Goal: Task Accomplishment & Management: Use online tool/utility

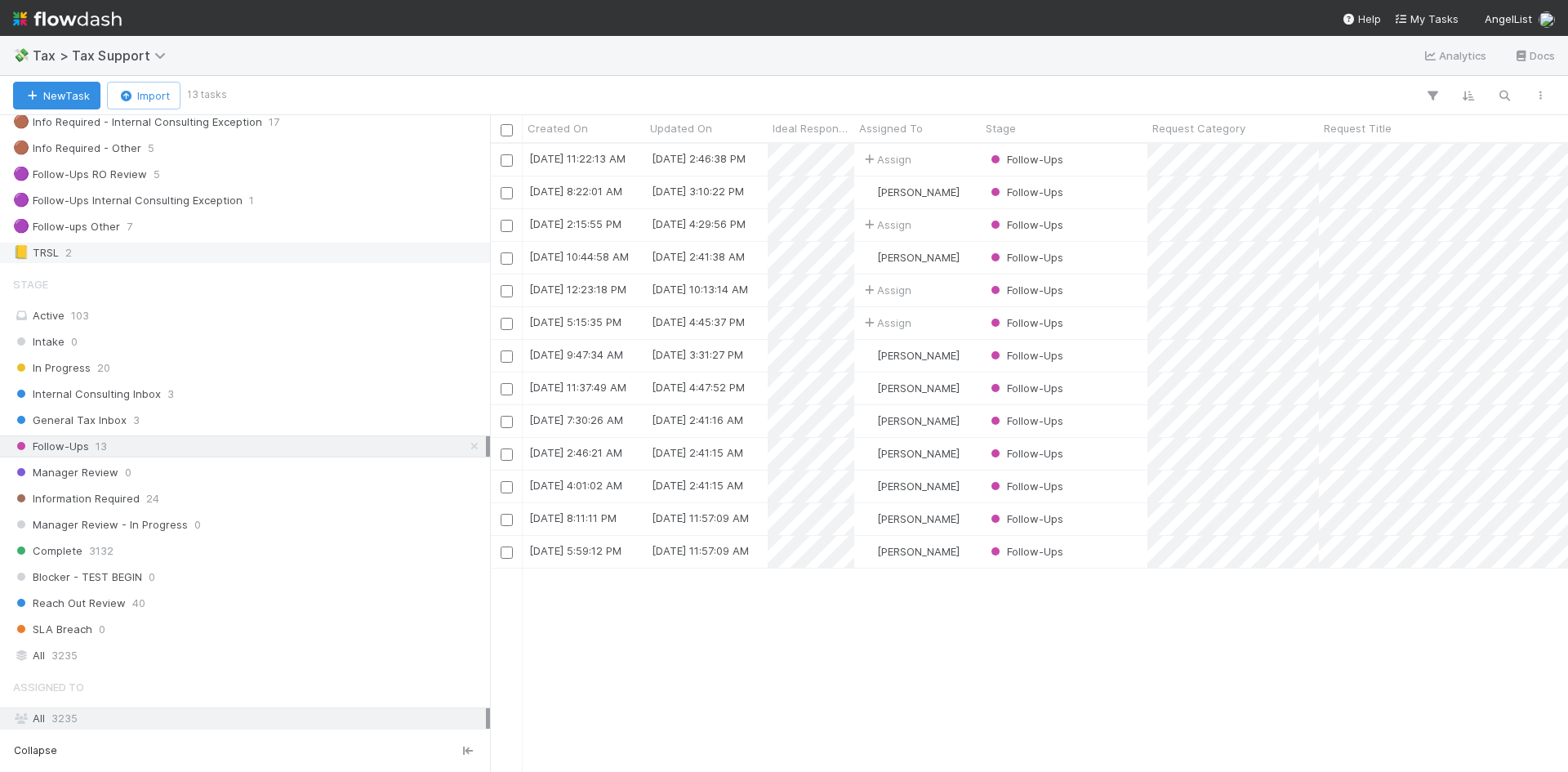
scroll to position [245, 0]
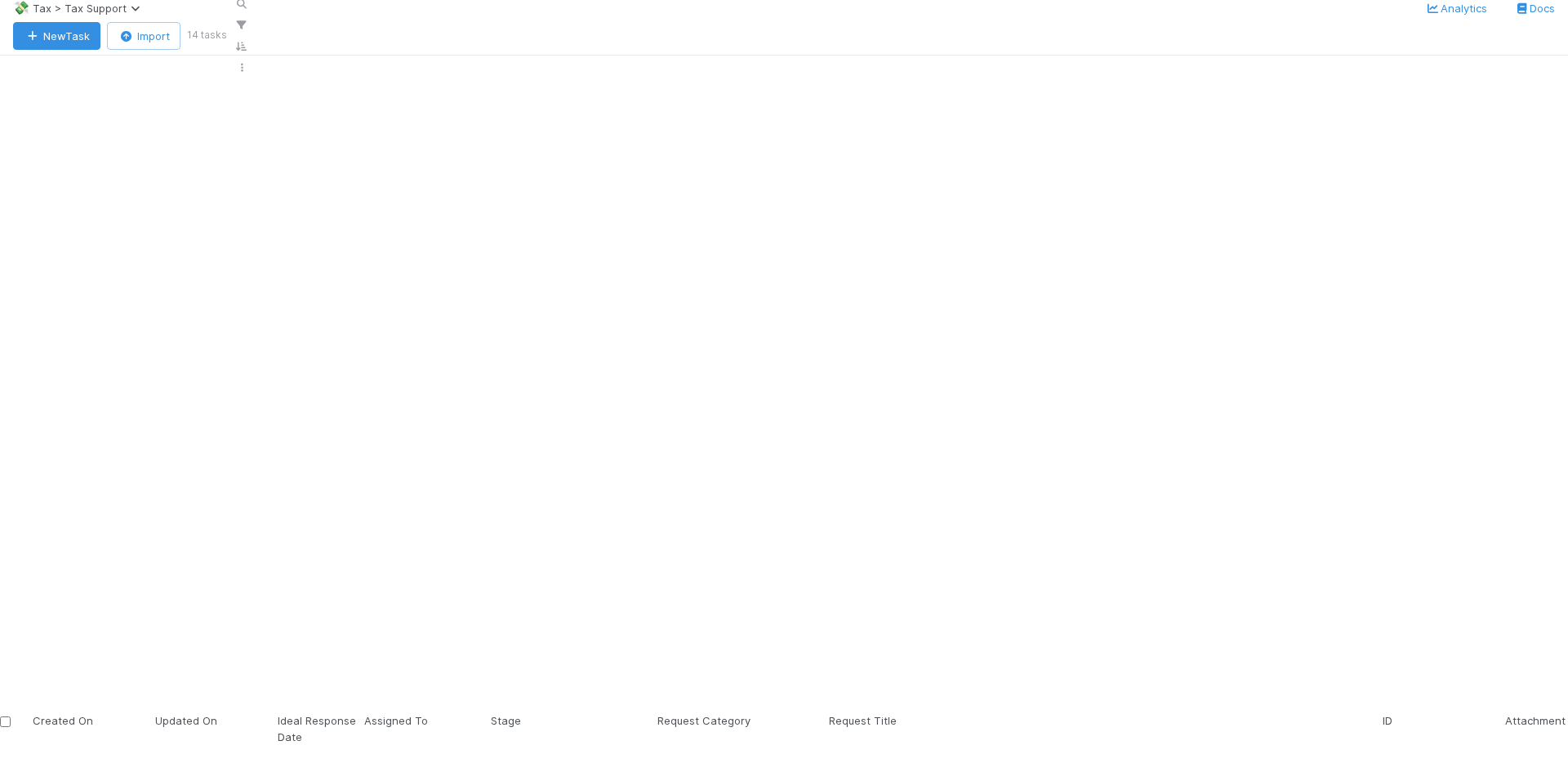
scroll to position [616, 1066]
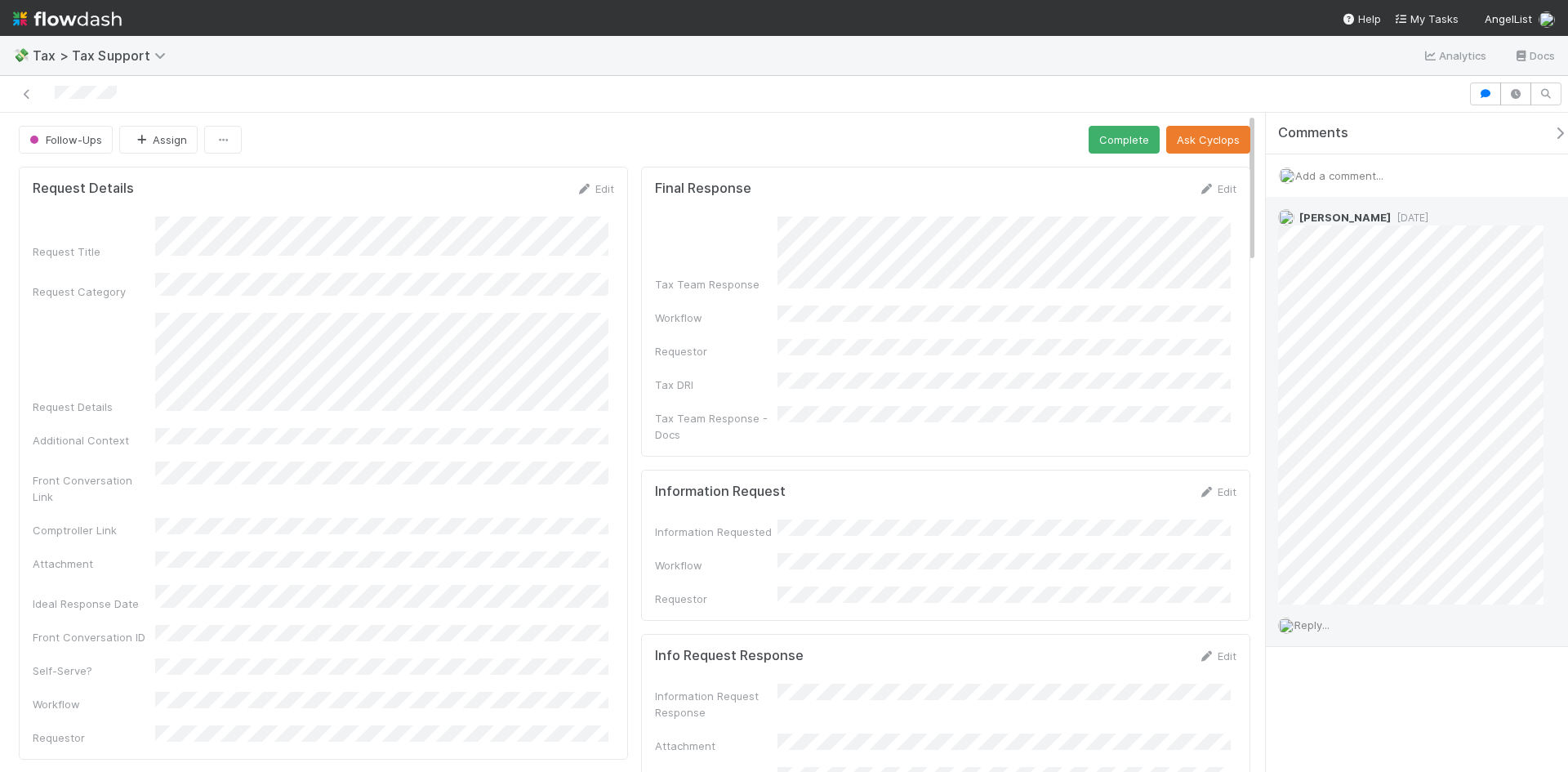
click at [1546, 559] on div "Ethan Braren 1 day ago" at bounding box center [1417, 399] width 302 height 407
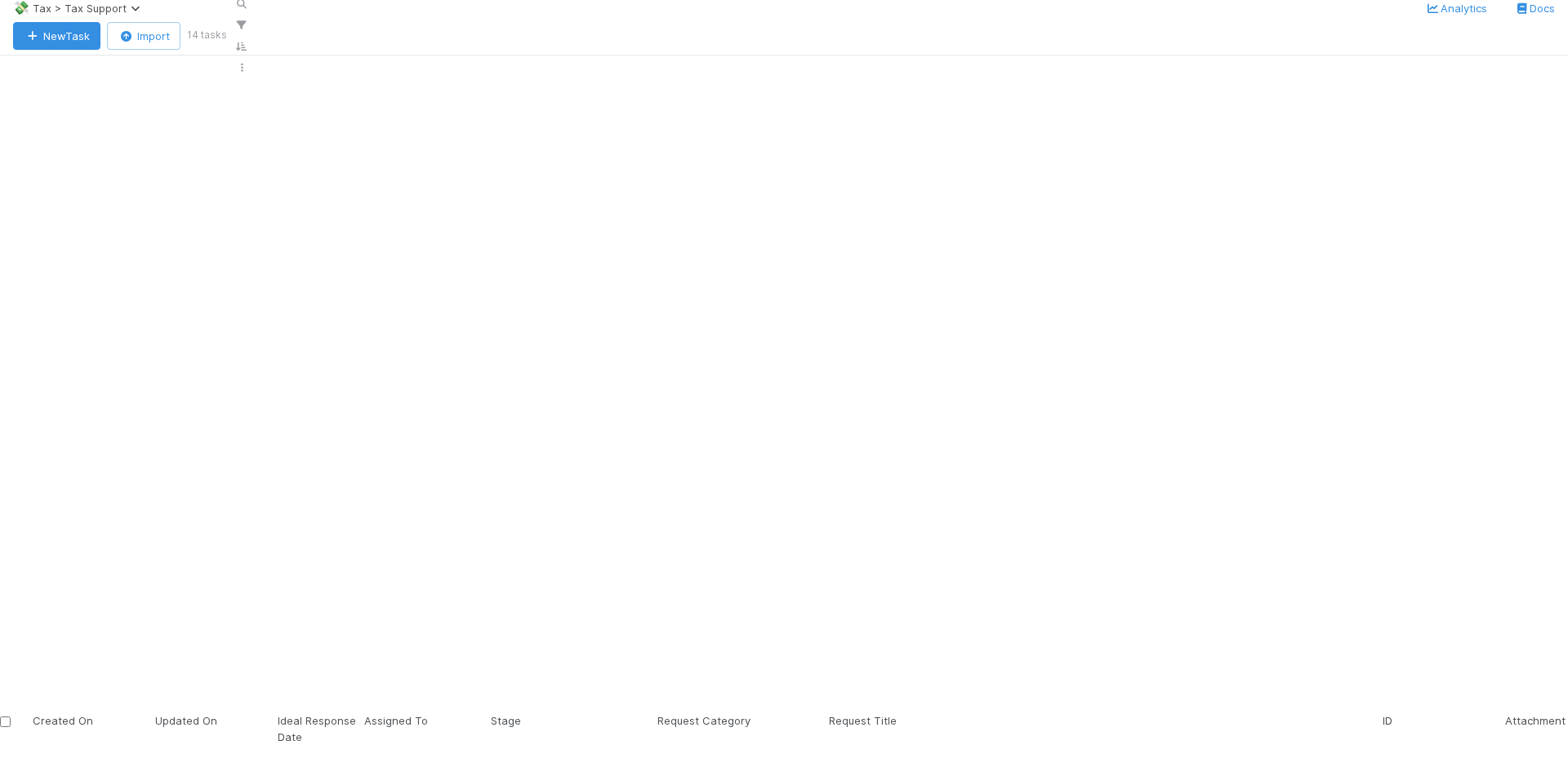
scroll to position [616, 1066]
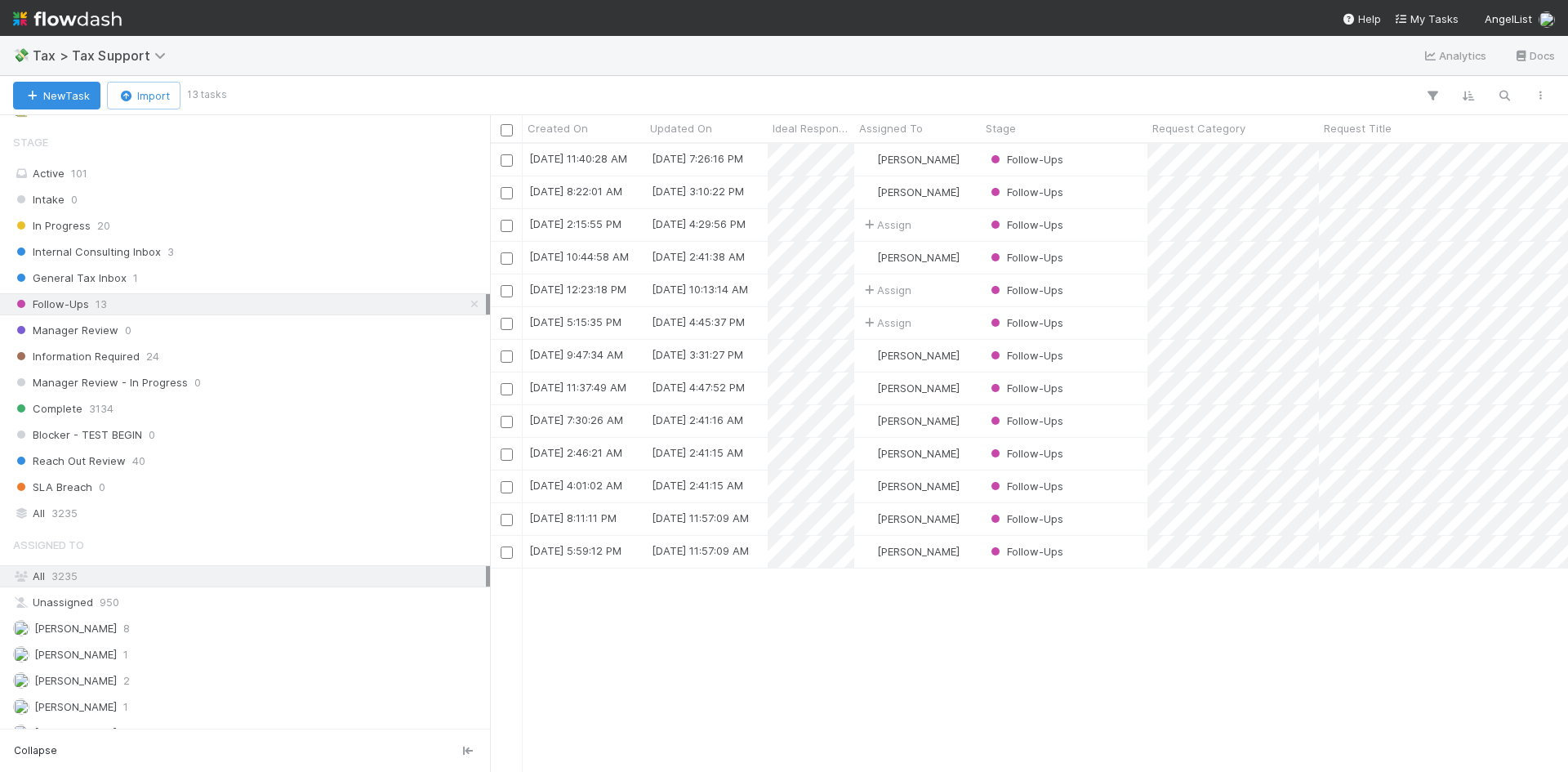
scroll to position [327, 0]
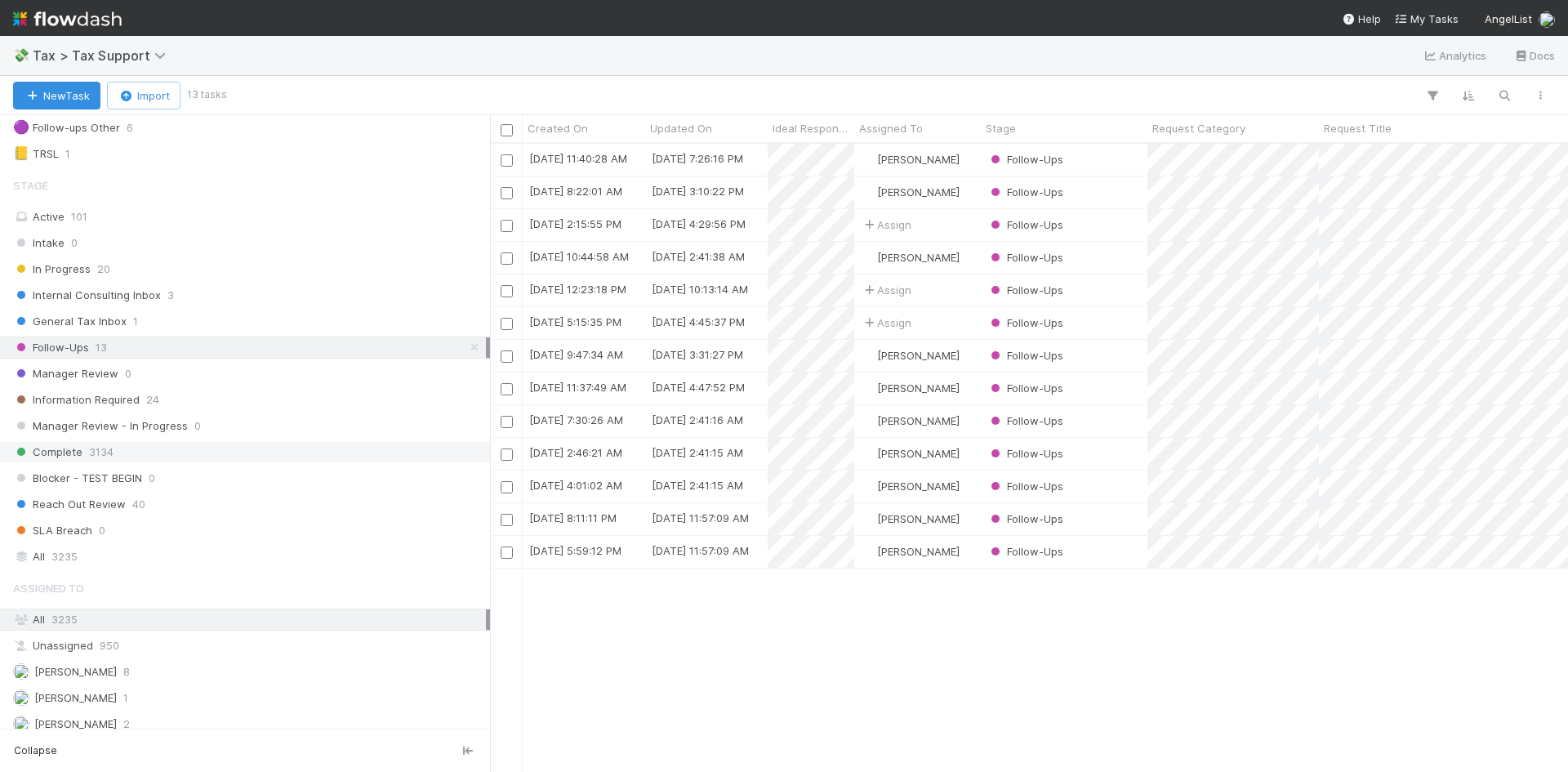
click at [57, 446] on span "Complete" at bounding box center [48, 451] width 69 height 20
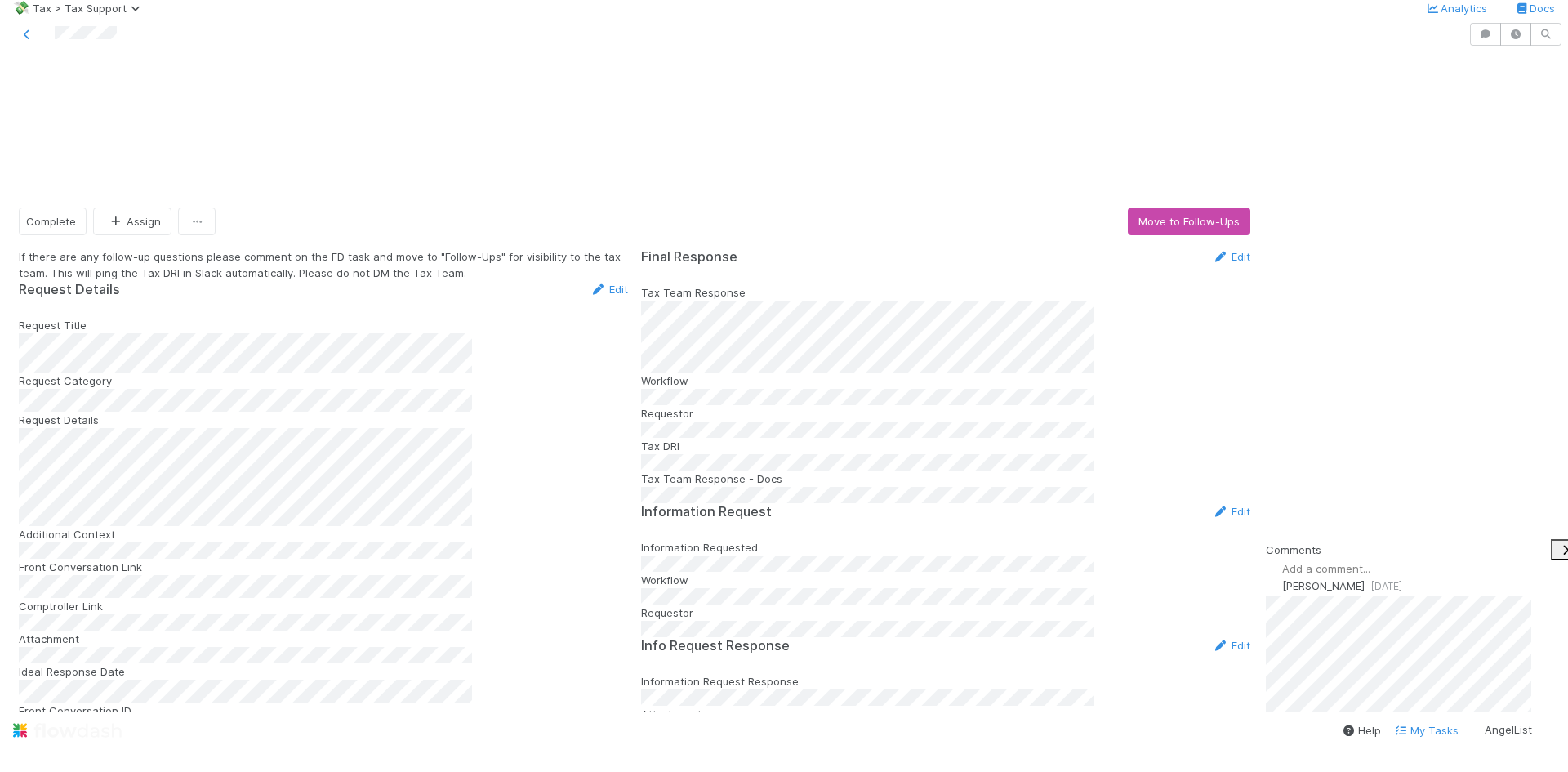
scroll to position [234, 0]
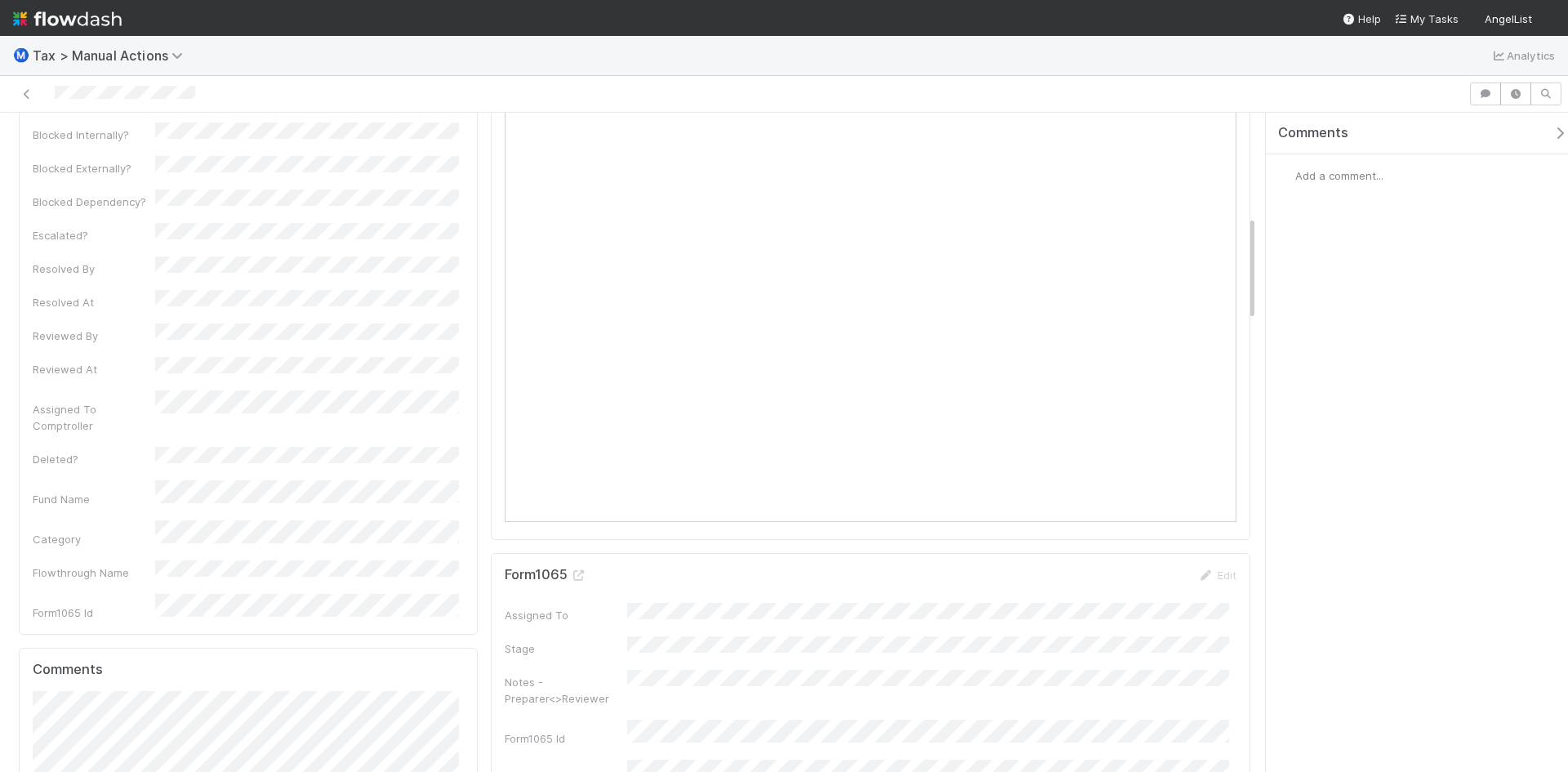
scroll to position [653, 0]
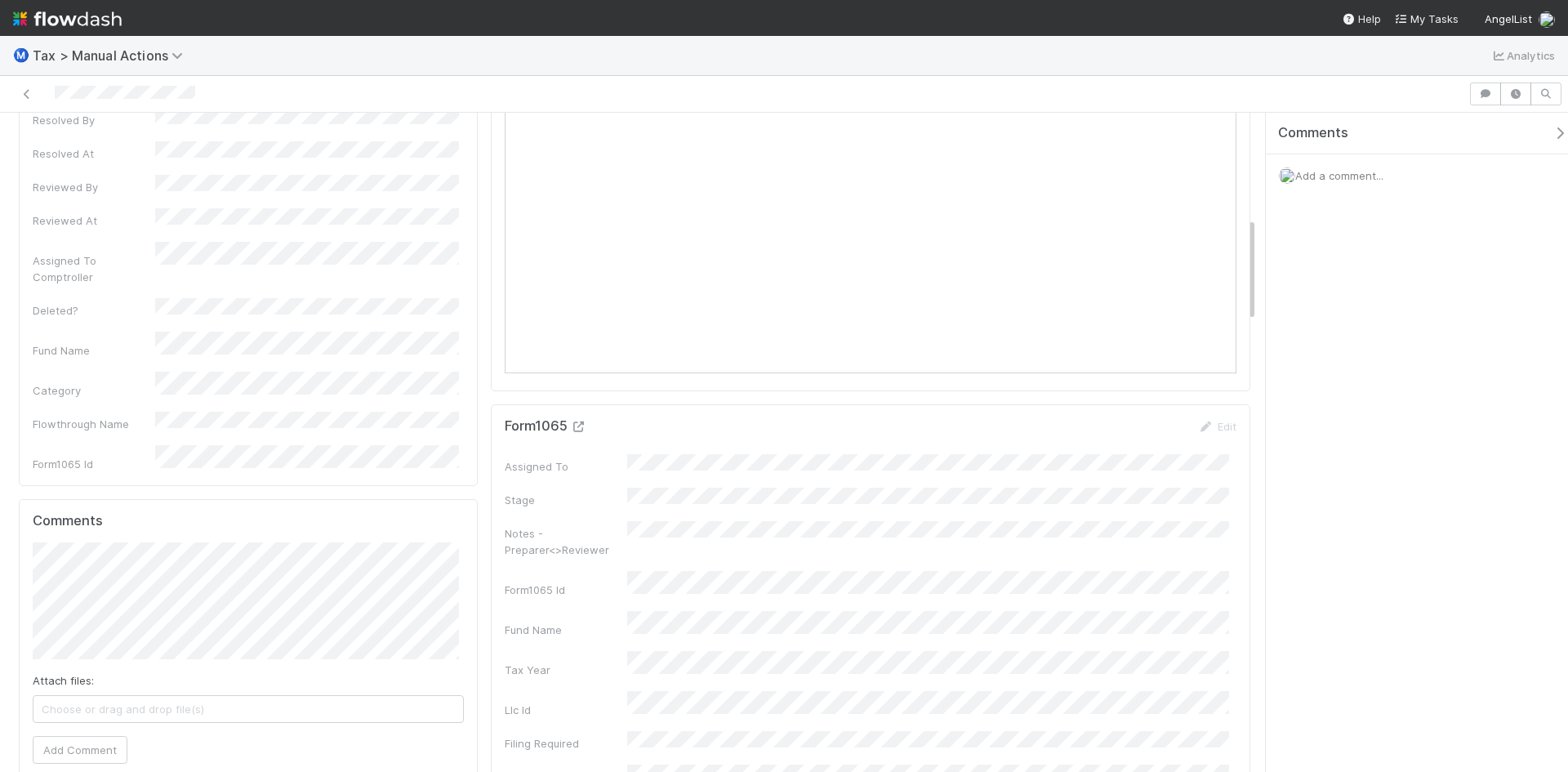
click at [576, 426] on icon at bounding box center [579, 426] width 16 height 11
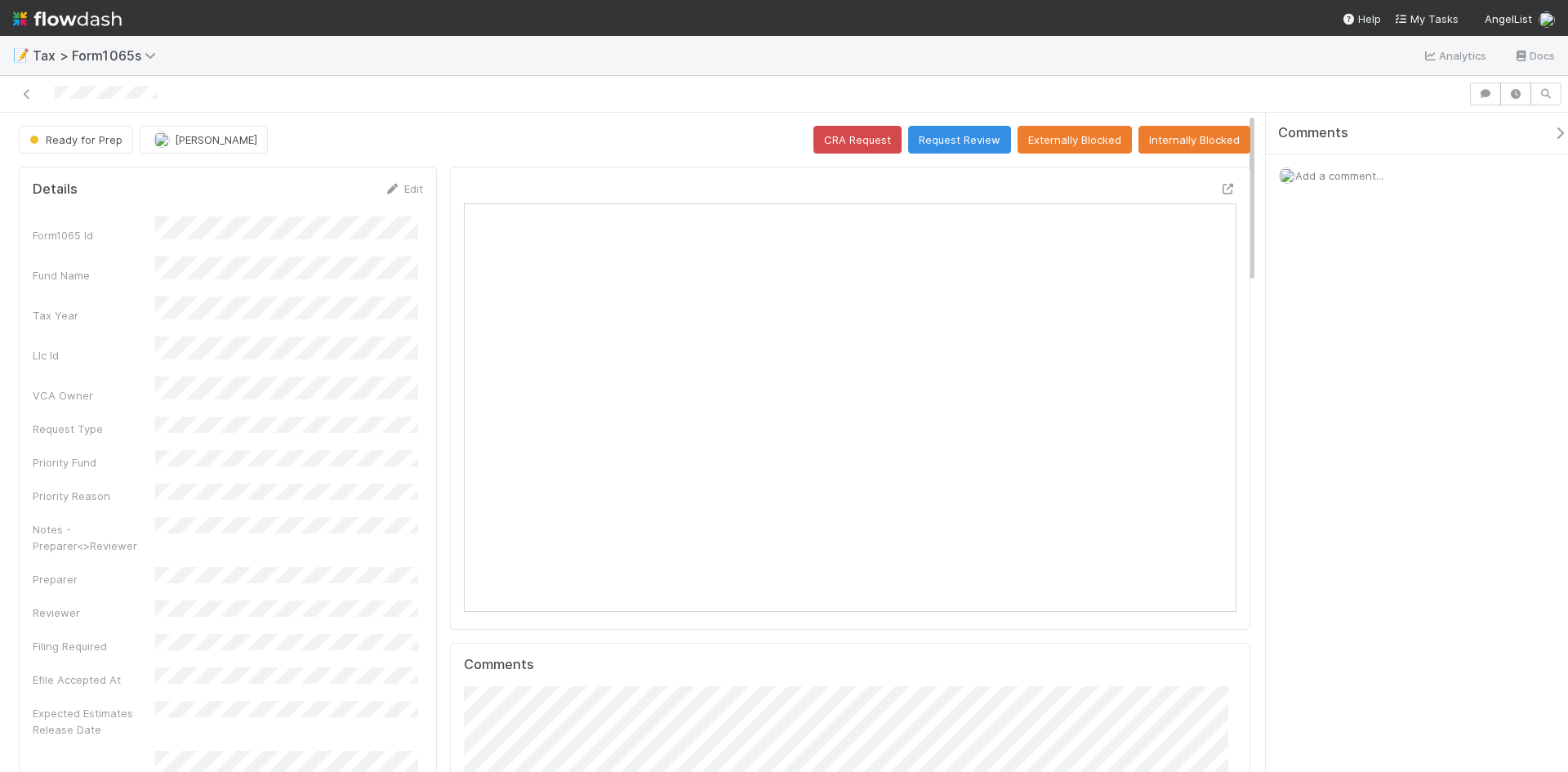
scroll to position [319, 375]
click at [962, 144] on button "Request Review" at bounding box center [959, 139] width 102 height 28
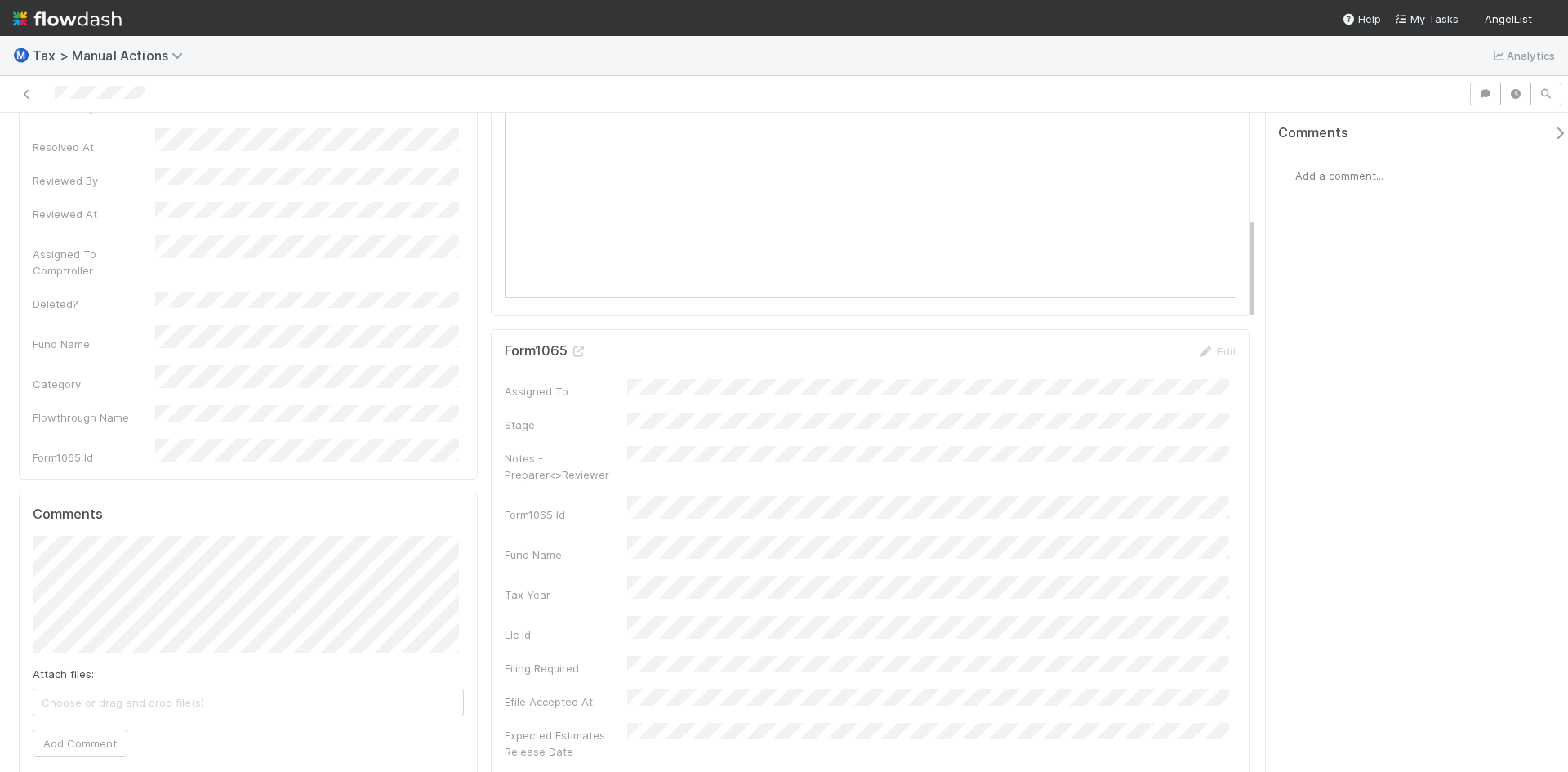
scroll to position [735, 0]
click at [577, 344] on icon at bounding box center [579, 345] width 16 height 11
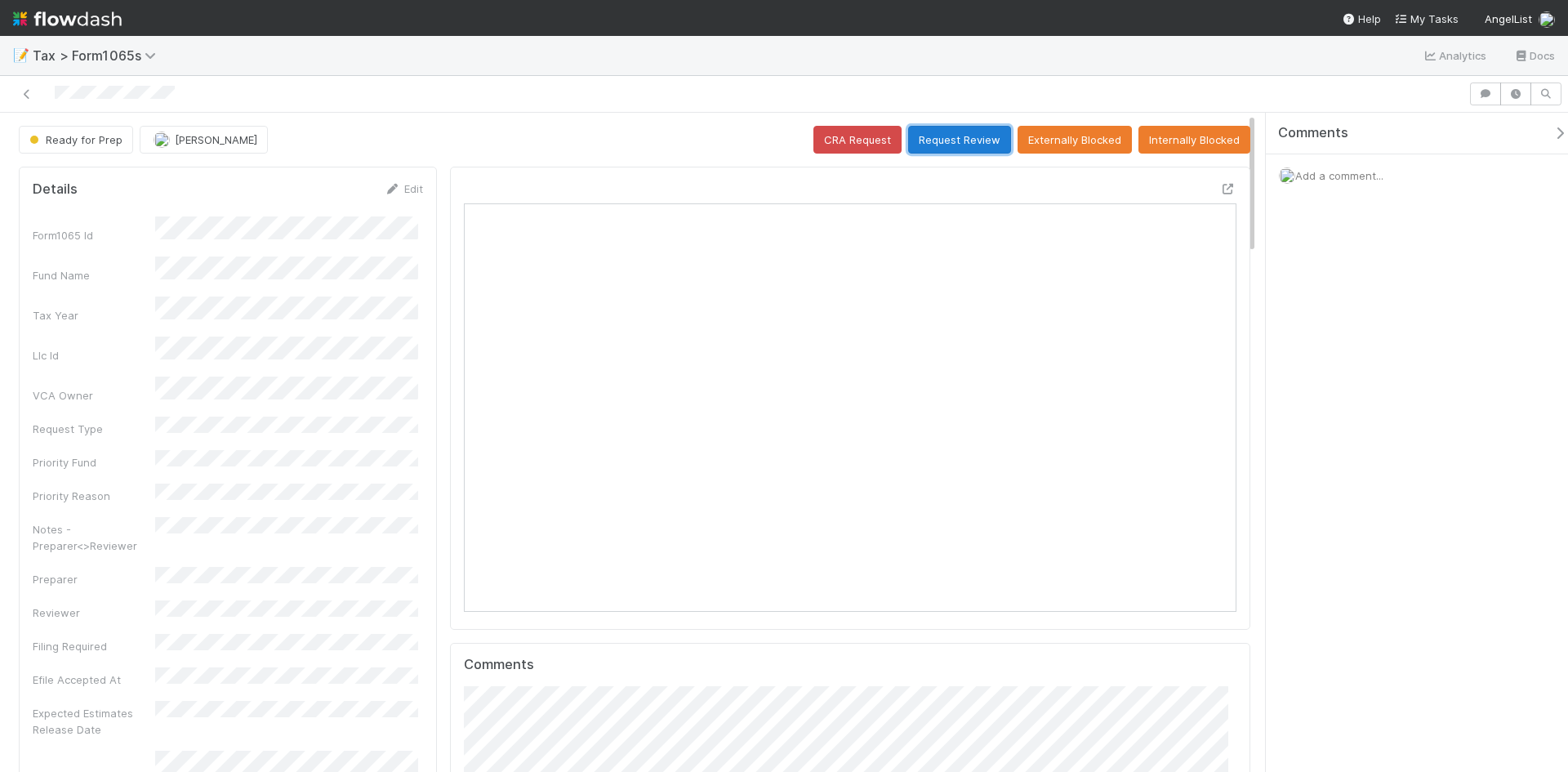
click at [967, 144] on button "Request Review" at bounding box center [959, 139] width 102 height 28
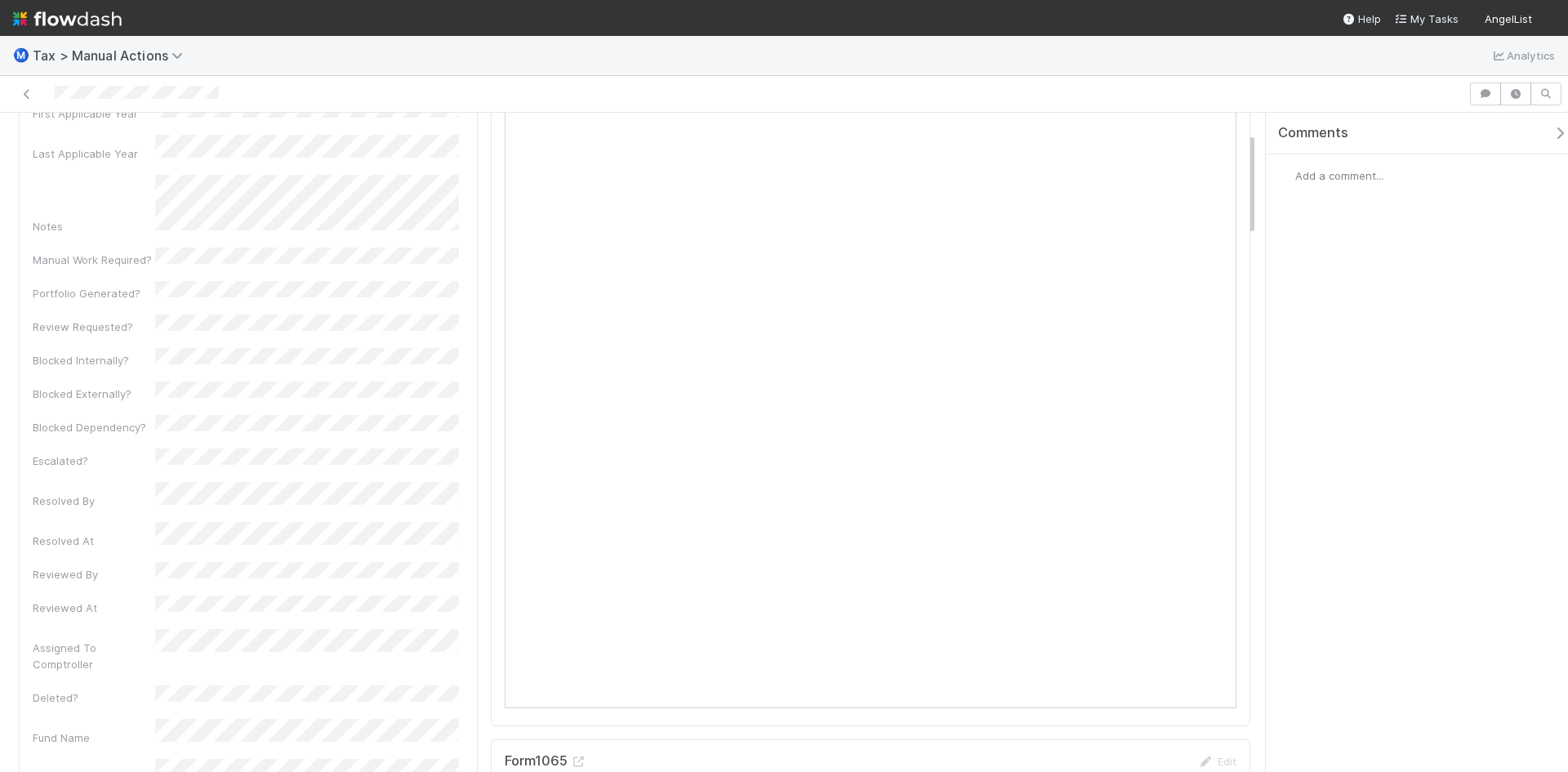
scroll to position [81, 0]
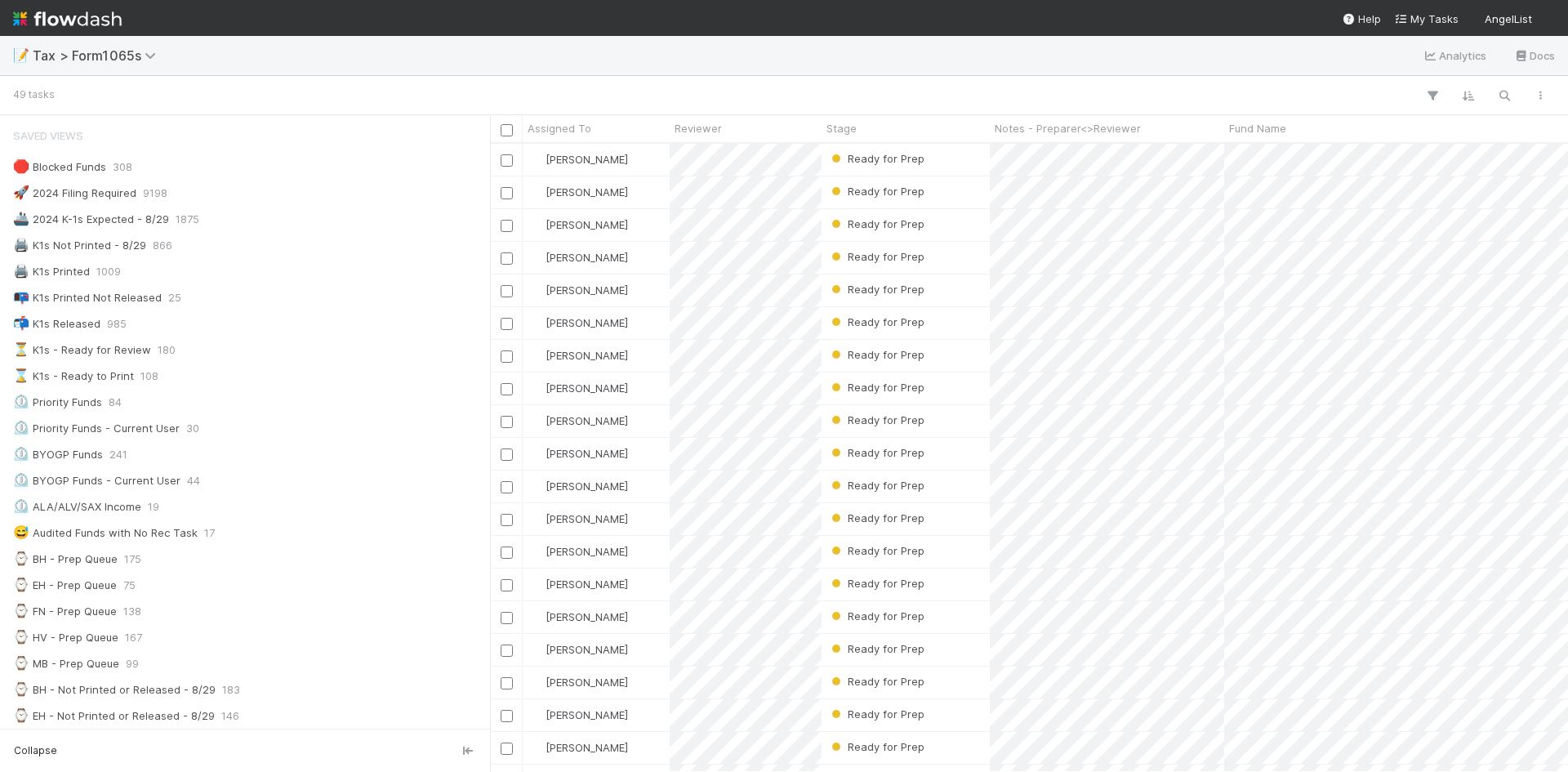
scroll to position [13, 13]
click at [933, 288] on div "Ready for Prep" at bounding box center [906, 290] width 169 height 32
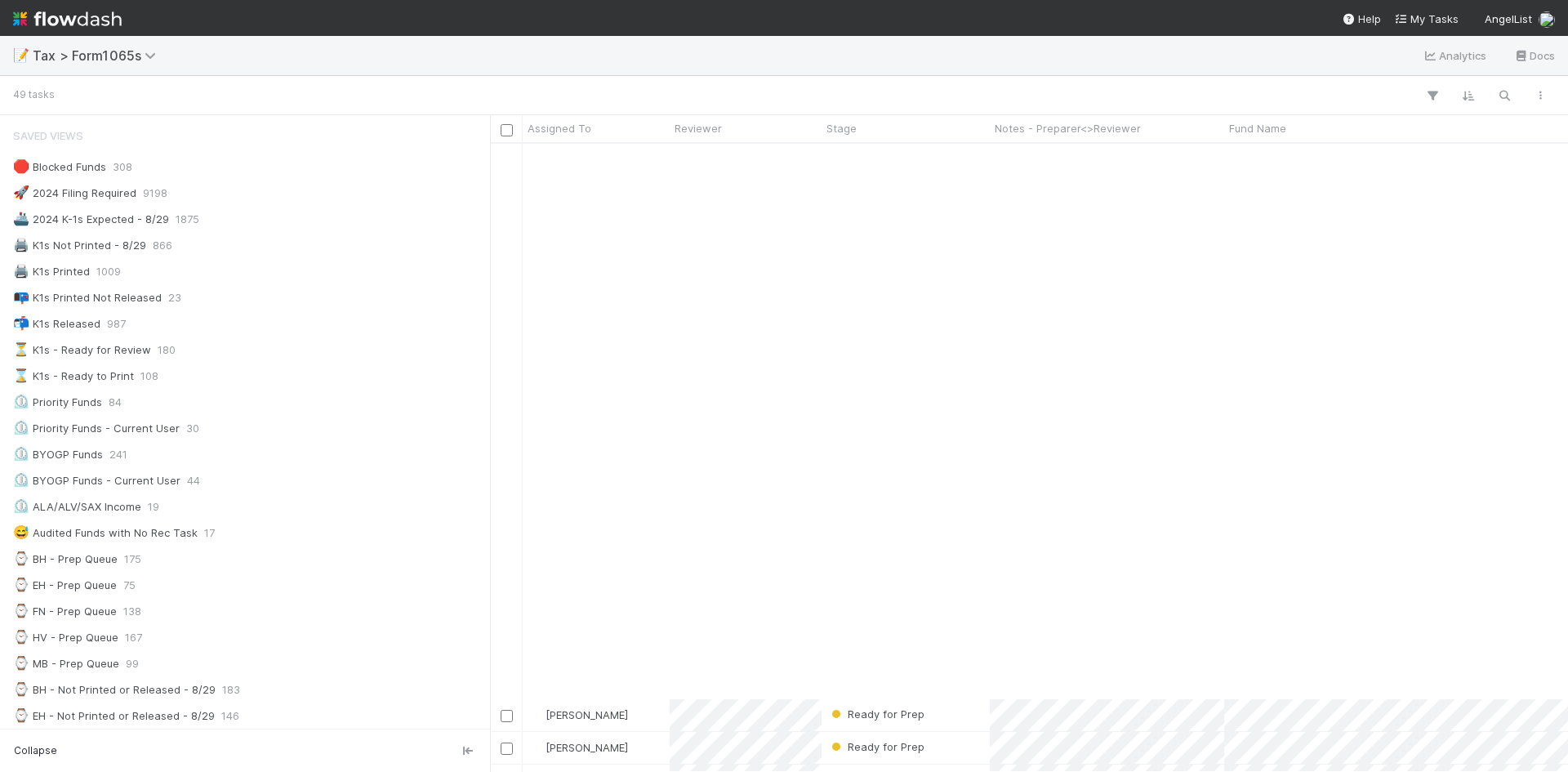
scroll to position [986, 0]
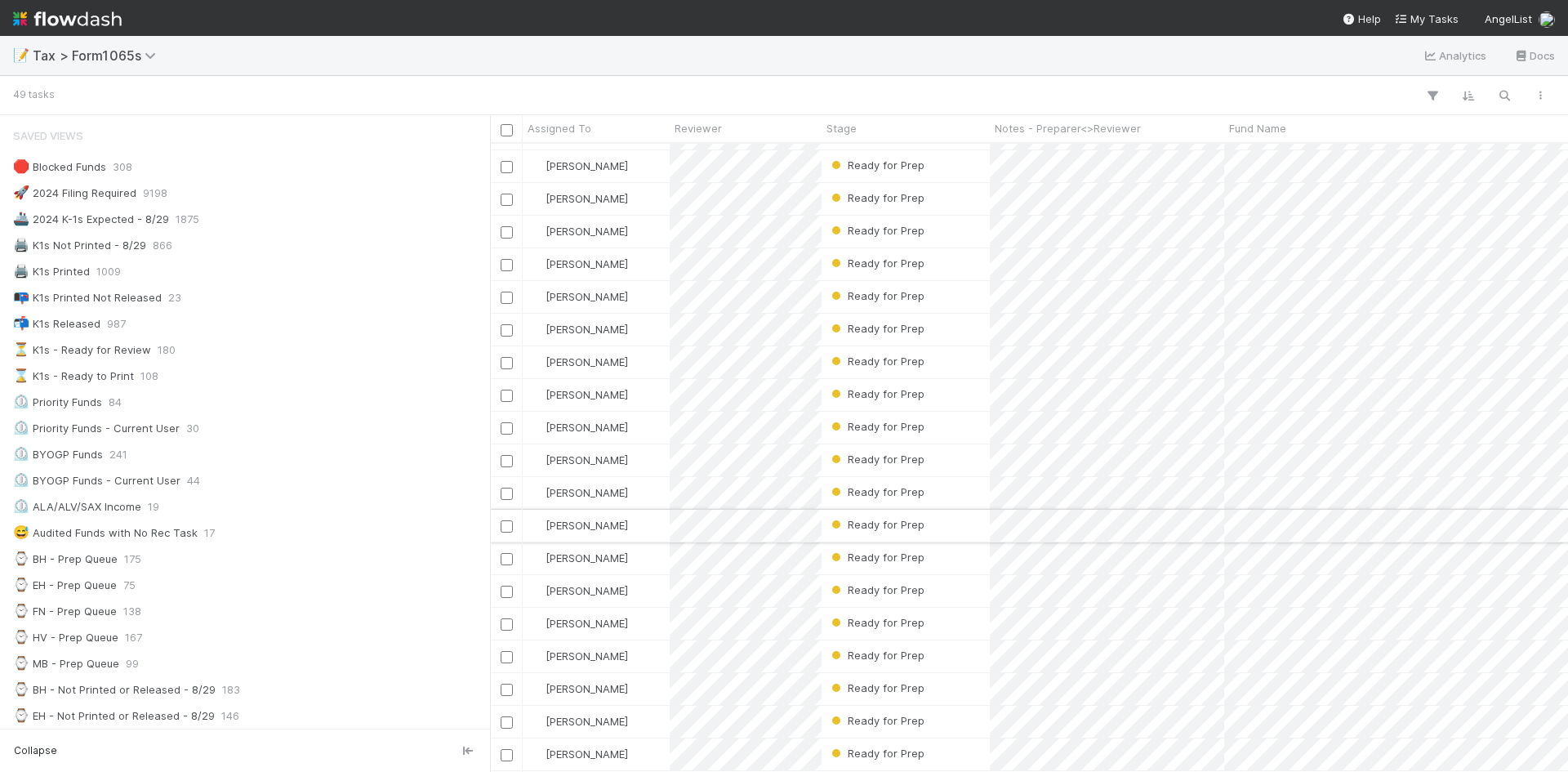
click at [940, 512] on div "Ready for Prep" at bounding box center [906, 525] width 169 height 32
click at [934, 611] on div "Ready for Prep" at bounding box center [906, 623] width 169 height 32
click at [940, 447] on div "Ready for Prep" at bounding box center [906, 460] width 169 height 32
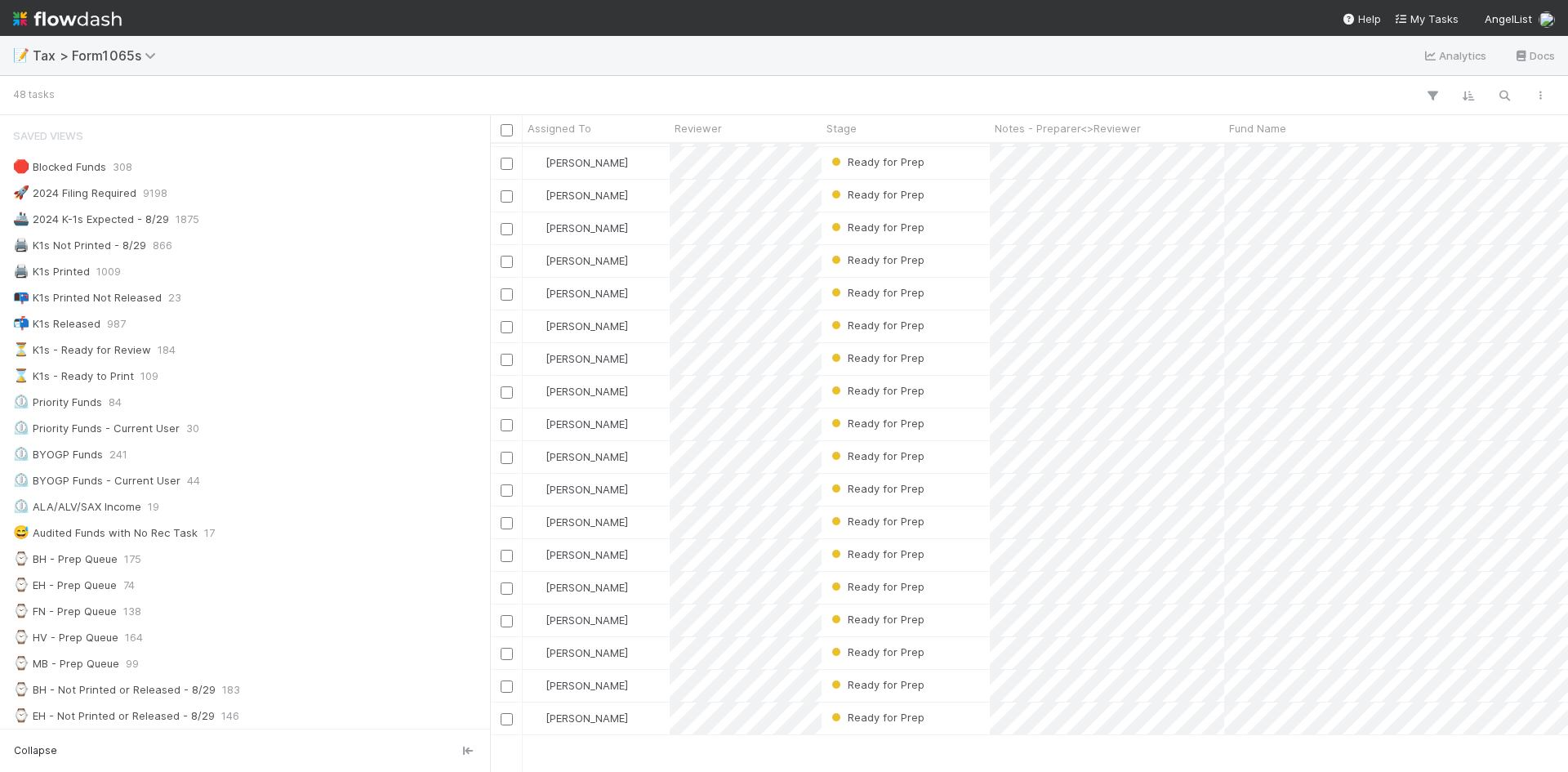
scroll to position [790, 0]
click at [945, 414] on div "Ready for Prep" at bounding box center [906, 415] width 169 height 32
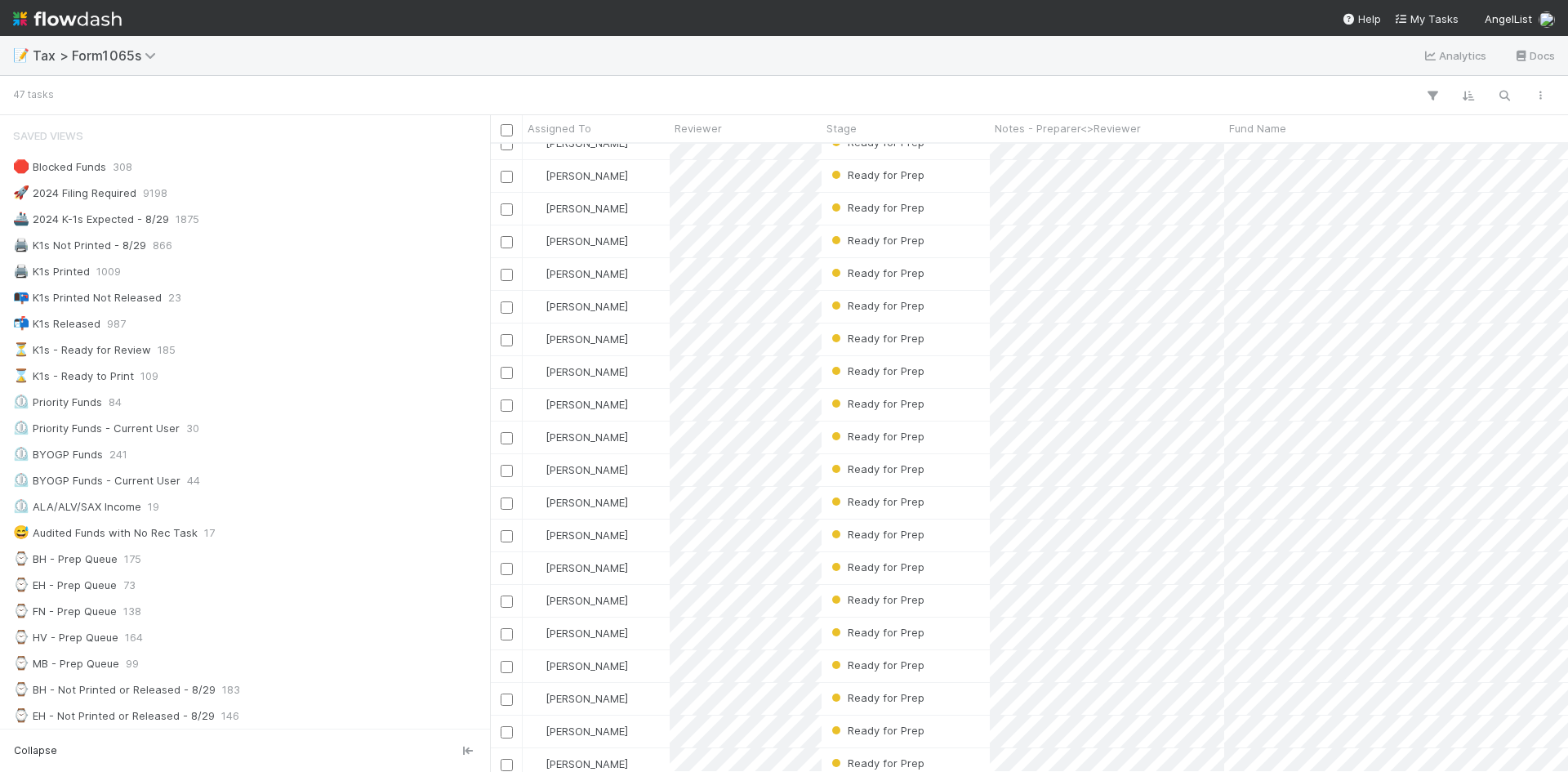
scroll to position [164, 0]
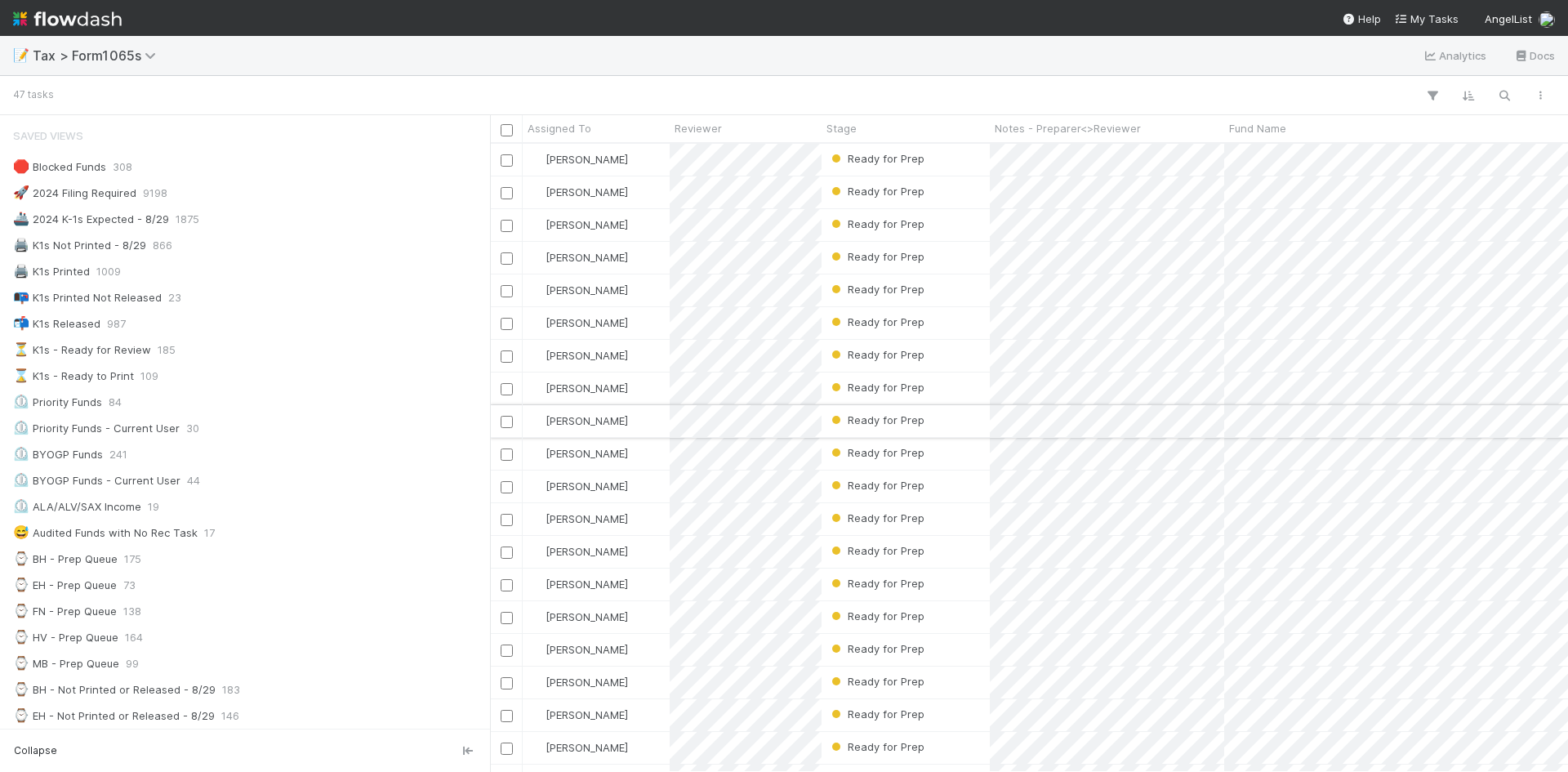
click at [942, 416] on div "Ready for Prep" at bounding box center [906, 420] width 169 height 32
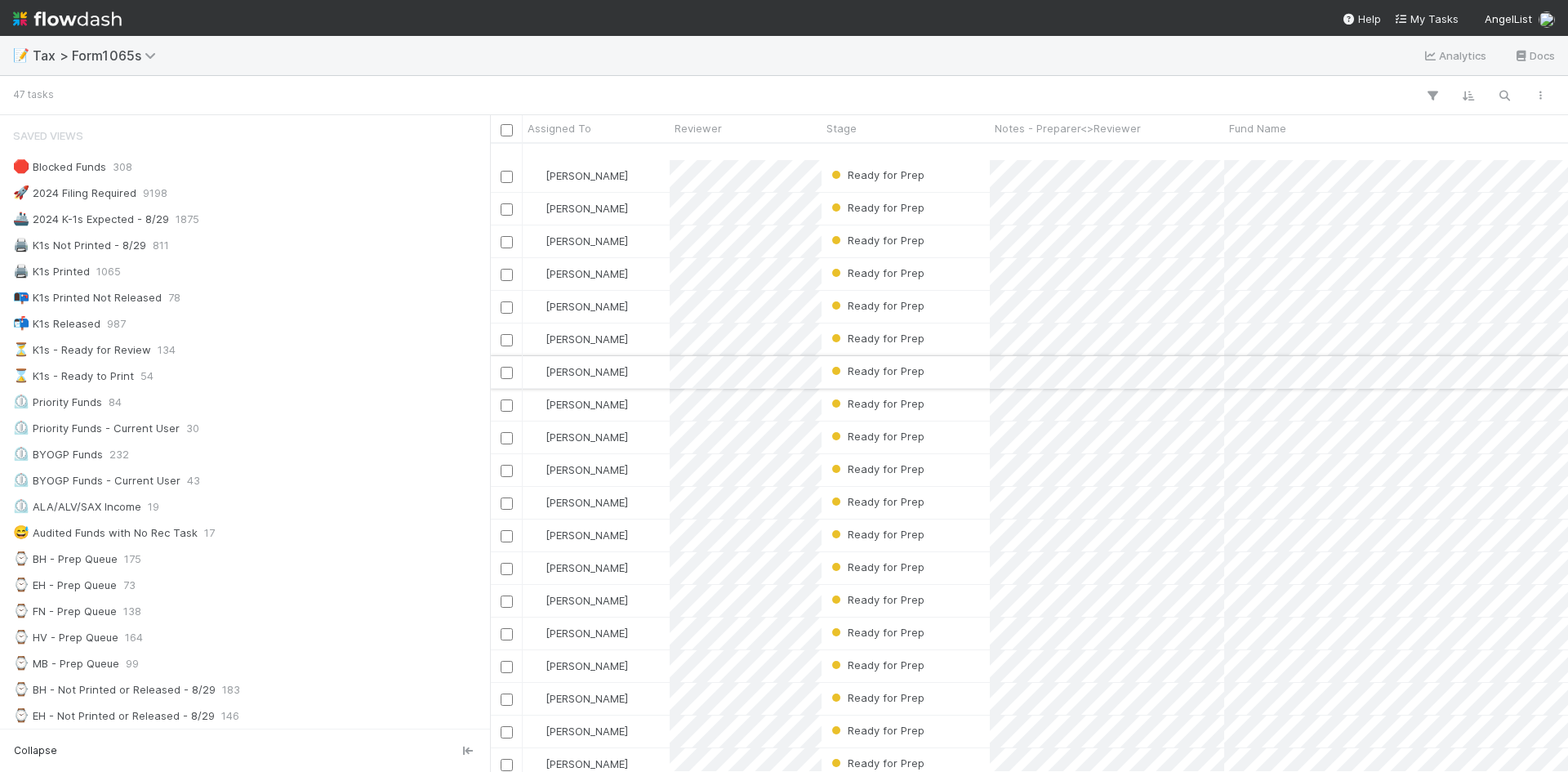
scroll to position [327, 0]
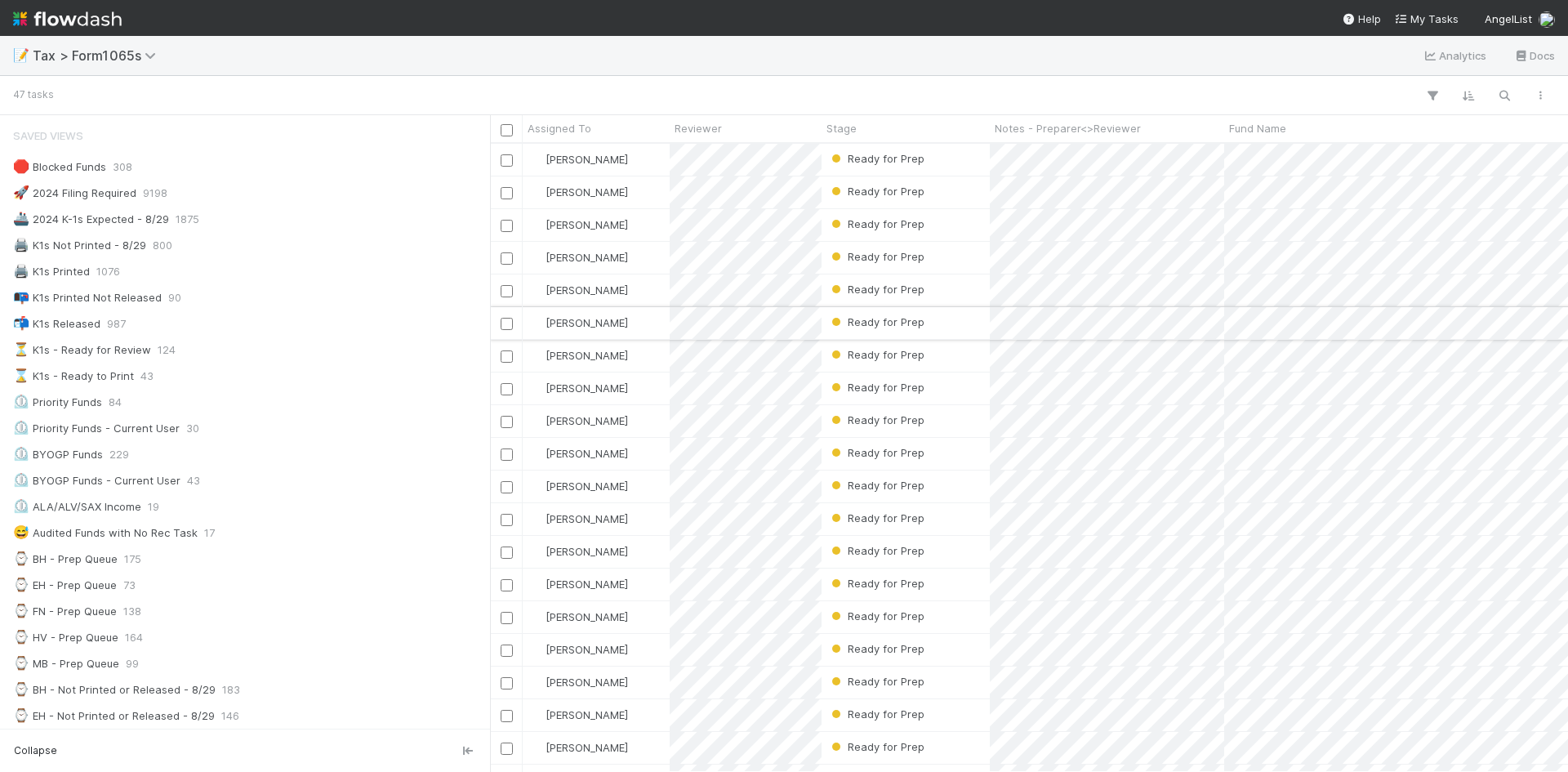
click at [937, 319] on div "Ready for Prep" at bounding box center [906, 323] width 169 height 32
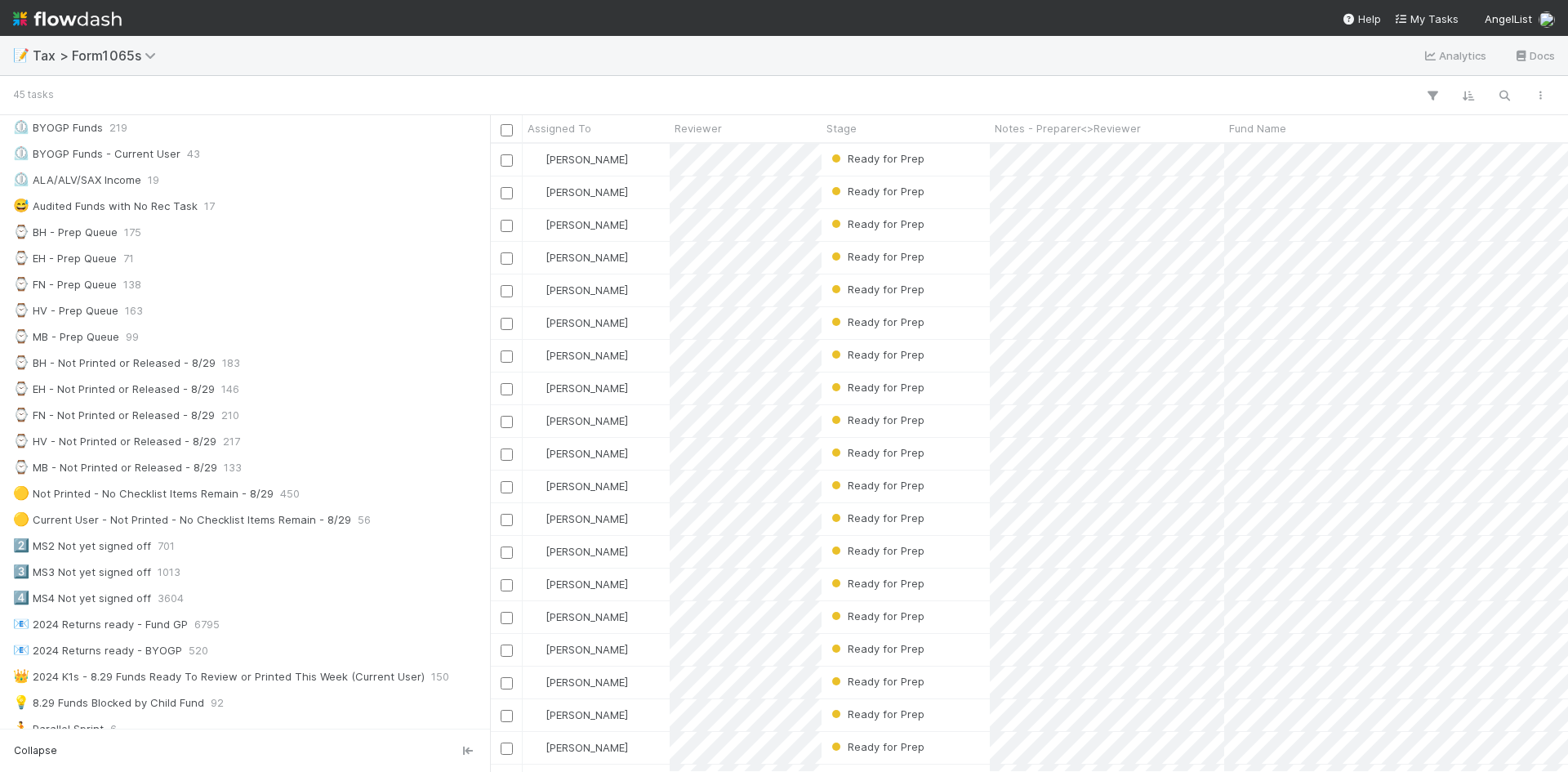
scroll to position [855, 0]
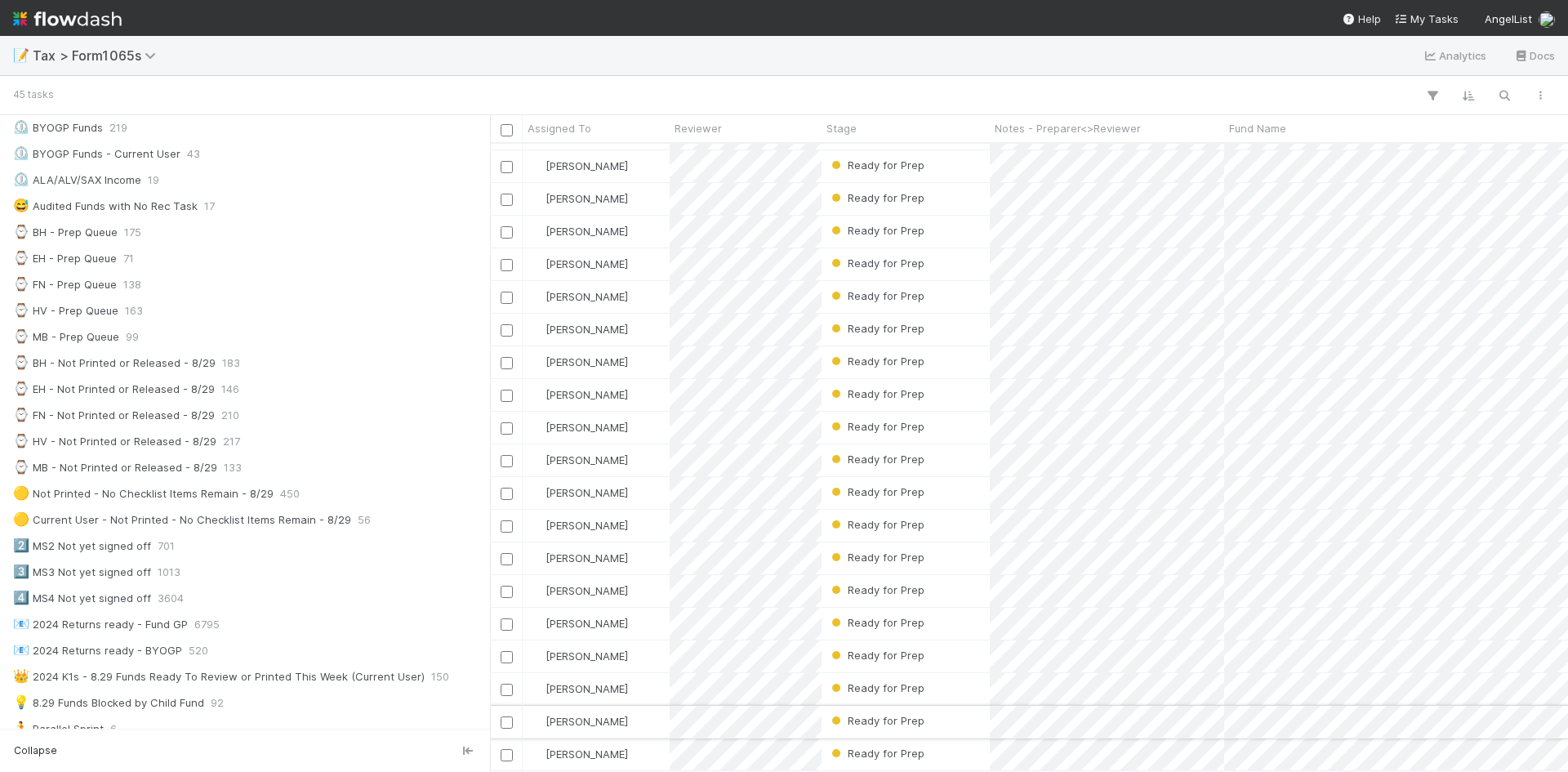
click at [943, 707] on div "Ready for Prep" at bounding box center [906, 721] width 169 height 32
click at [928, 525] on div "Ready for Prep" at bounding box center [906, 529] width 169 height 32
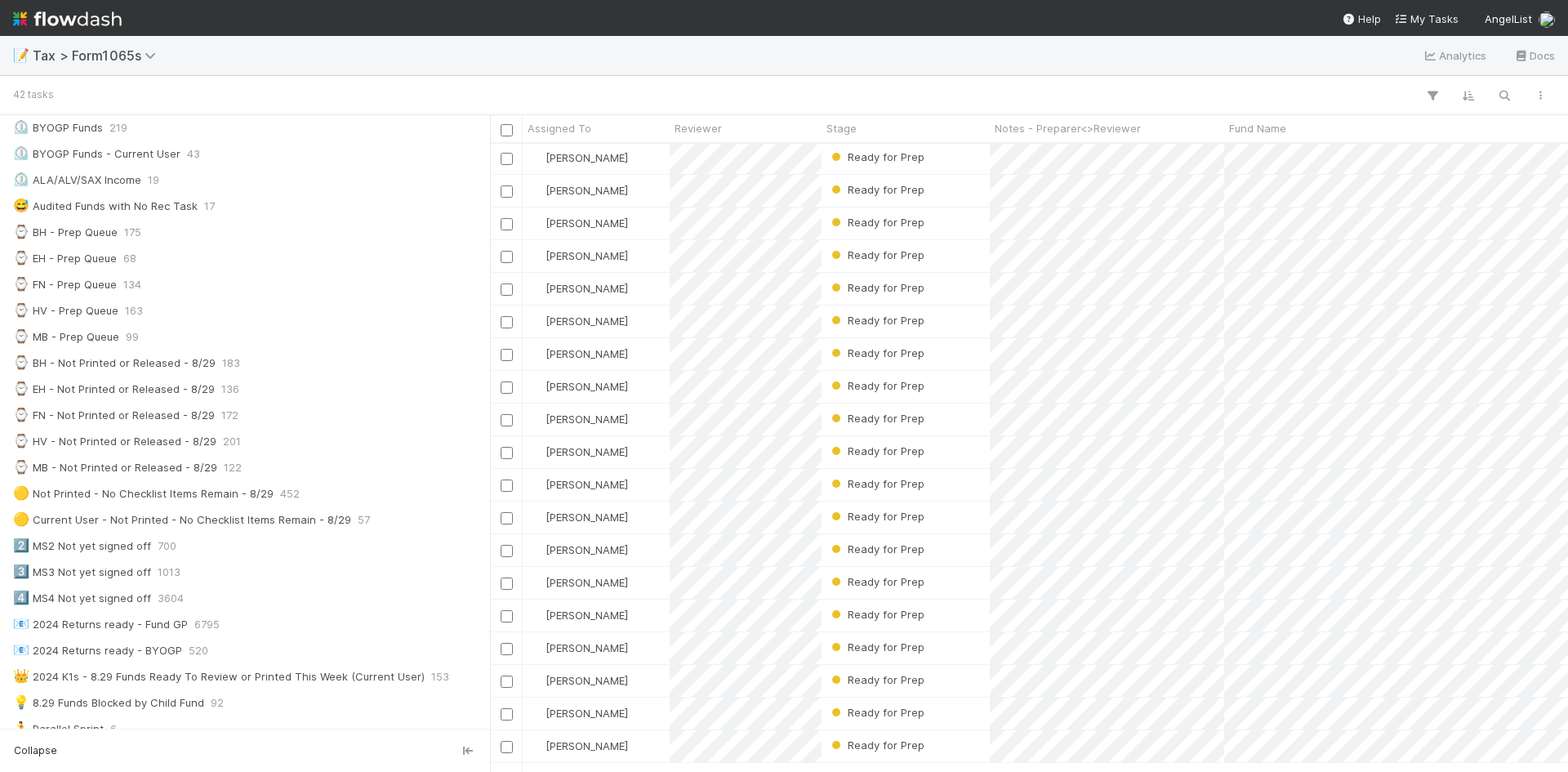
scroll to position [0, 0]
click at [934, 485] on div "Ready for Prep" at bounding box center [906, 486] width 169 height 32
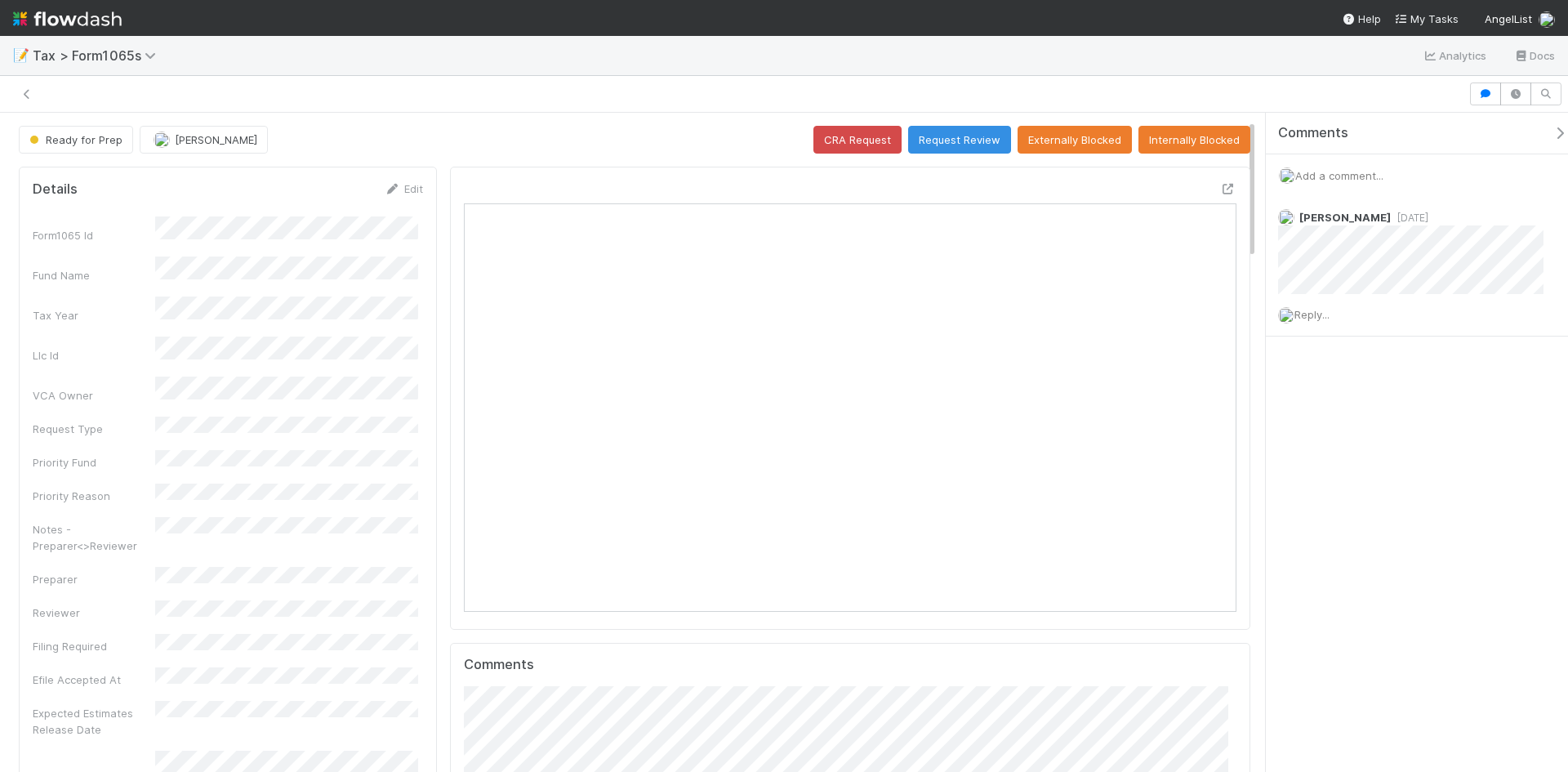
scroll to position [319, 752]
click at [1222, 189] on icon at bounding box center [1228, 189] width 16 height 11
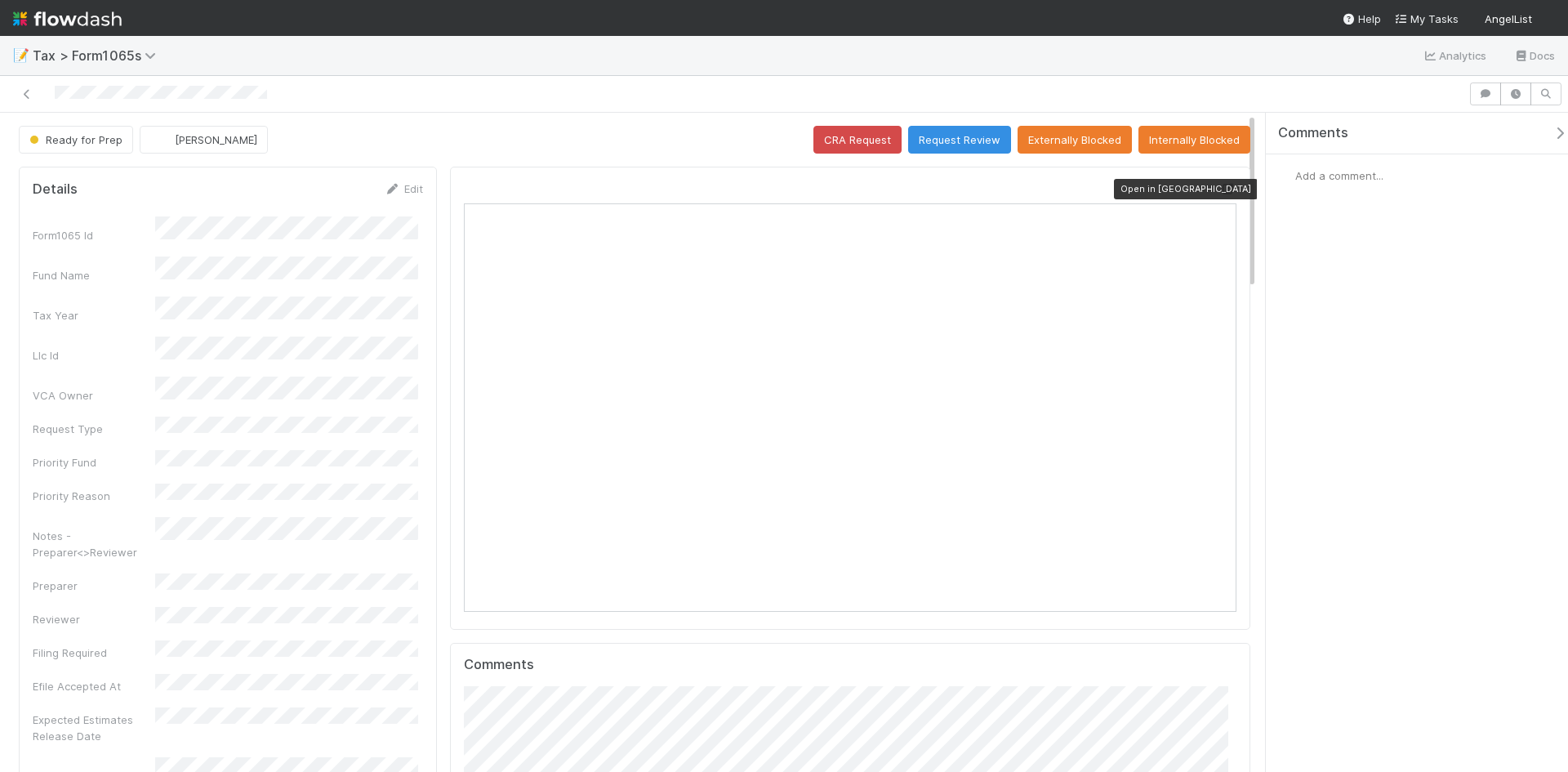
click at [1220, 189] on icon at bounding box center [1228, 189] width 16 height 11
click at [409, 193] on link "Edit" at bounding box center [404, 189] width 38 height 13
click at [350, 192] on button "Save" at bounding box center [336, 193] width 47 height 28
click at [956, 145] on button "Request Review" at bounding box center [959, 139] width 102 height 28
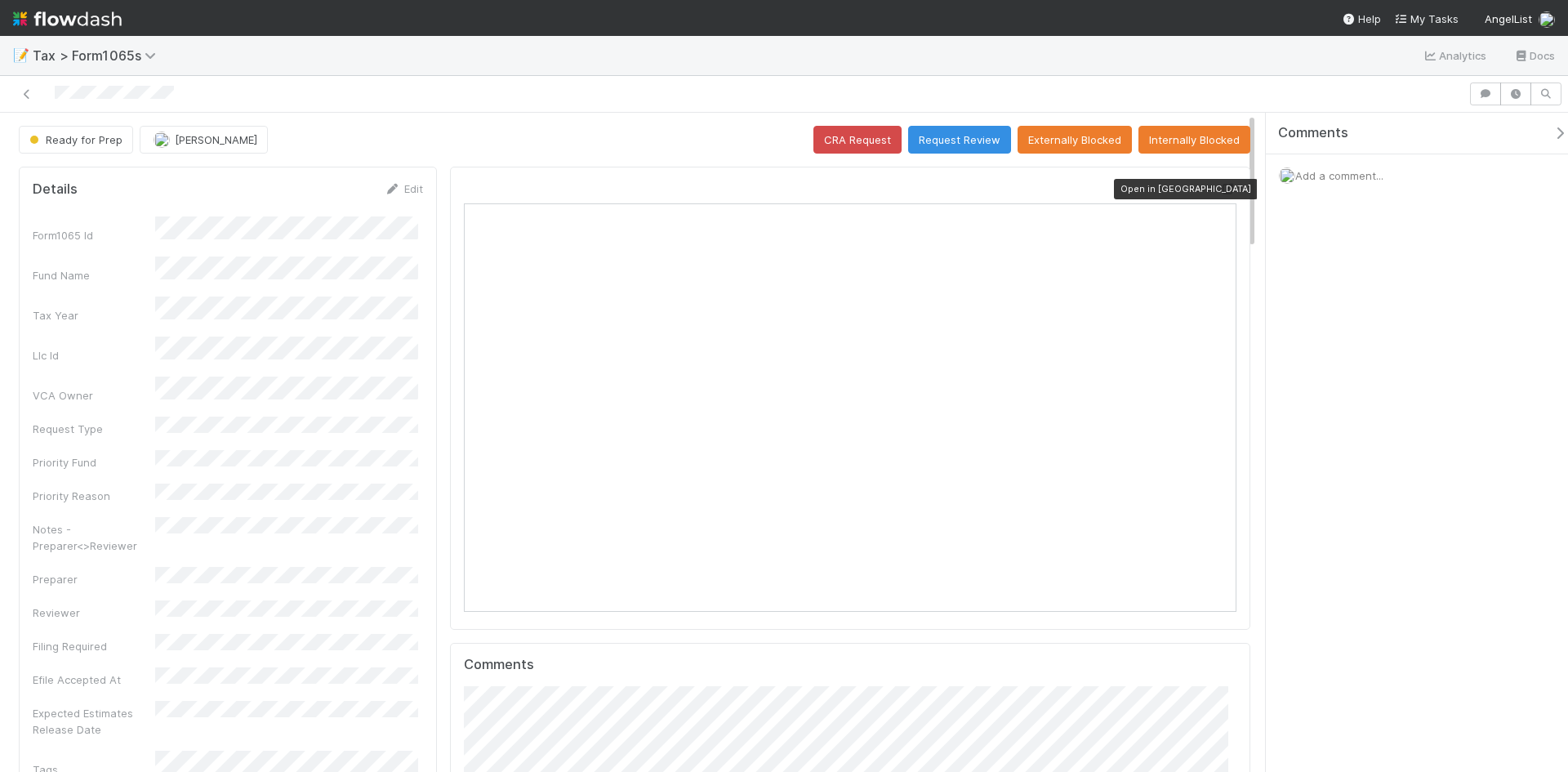
click at [1220, 186] on icon at bounding box center [1228, 189] width 16 height 11
click at [974, 132] on button "Request Review" at bounding box center [959, 139] width 102 height 28
click at [1220, 186] on icon at bounding box center [1228, 189] width 16 height 11
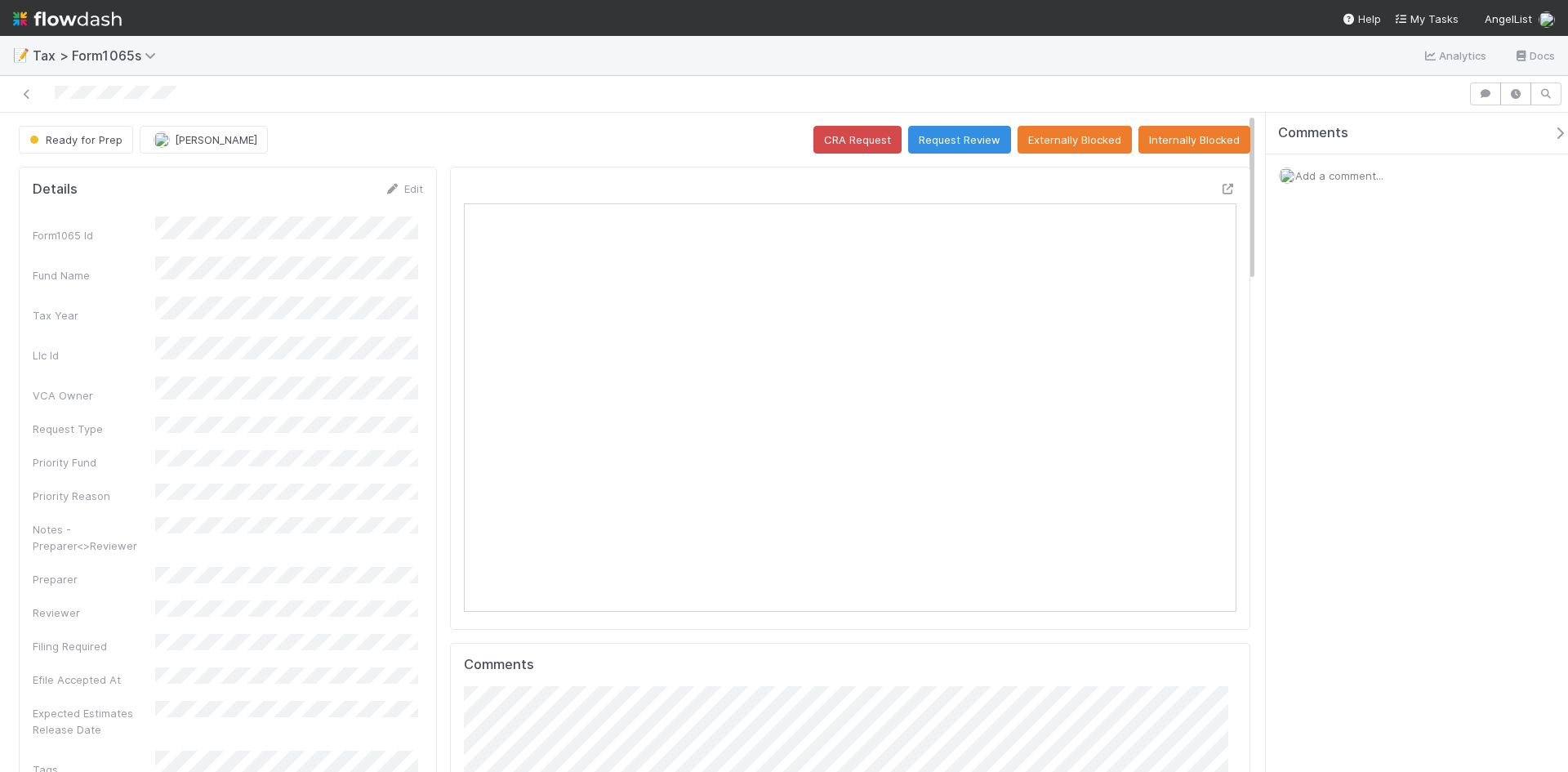
scroll to position [319, 375]
click at [1220, 187] on icon at bounding box center [1228, 189] width 16 height 11
click at [967, 137] on button "Request Review" at bounding box center [959, 139] width 102 height 28
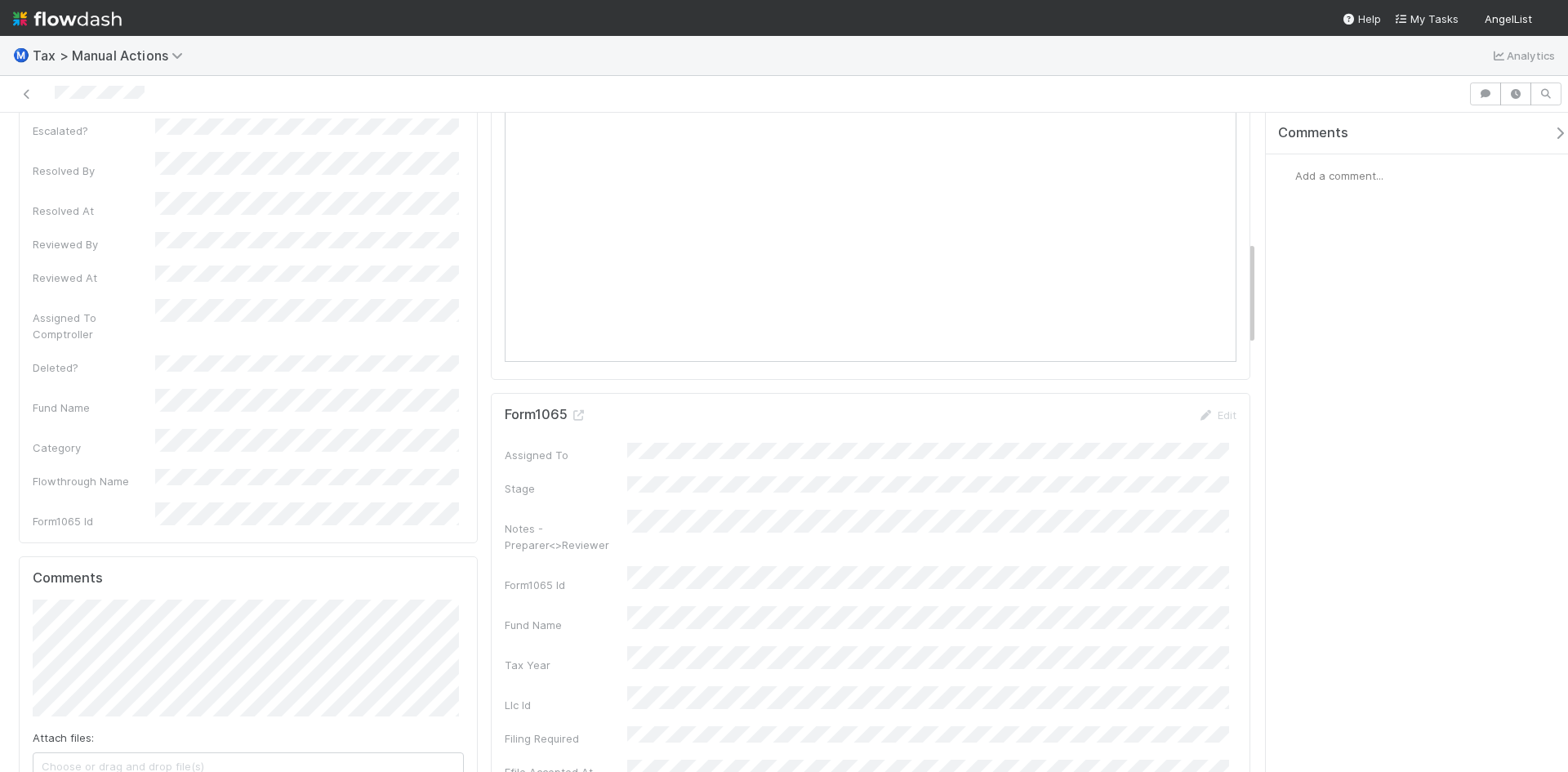
scroll to position [817, 0]
click at [579, 263] on icon at bounding box center [579, 262] width 16 height 11
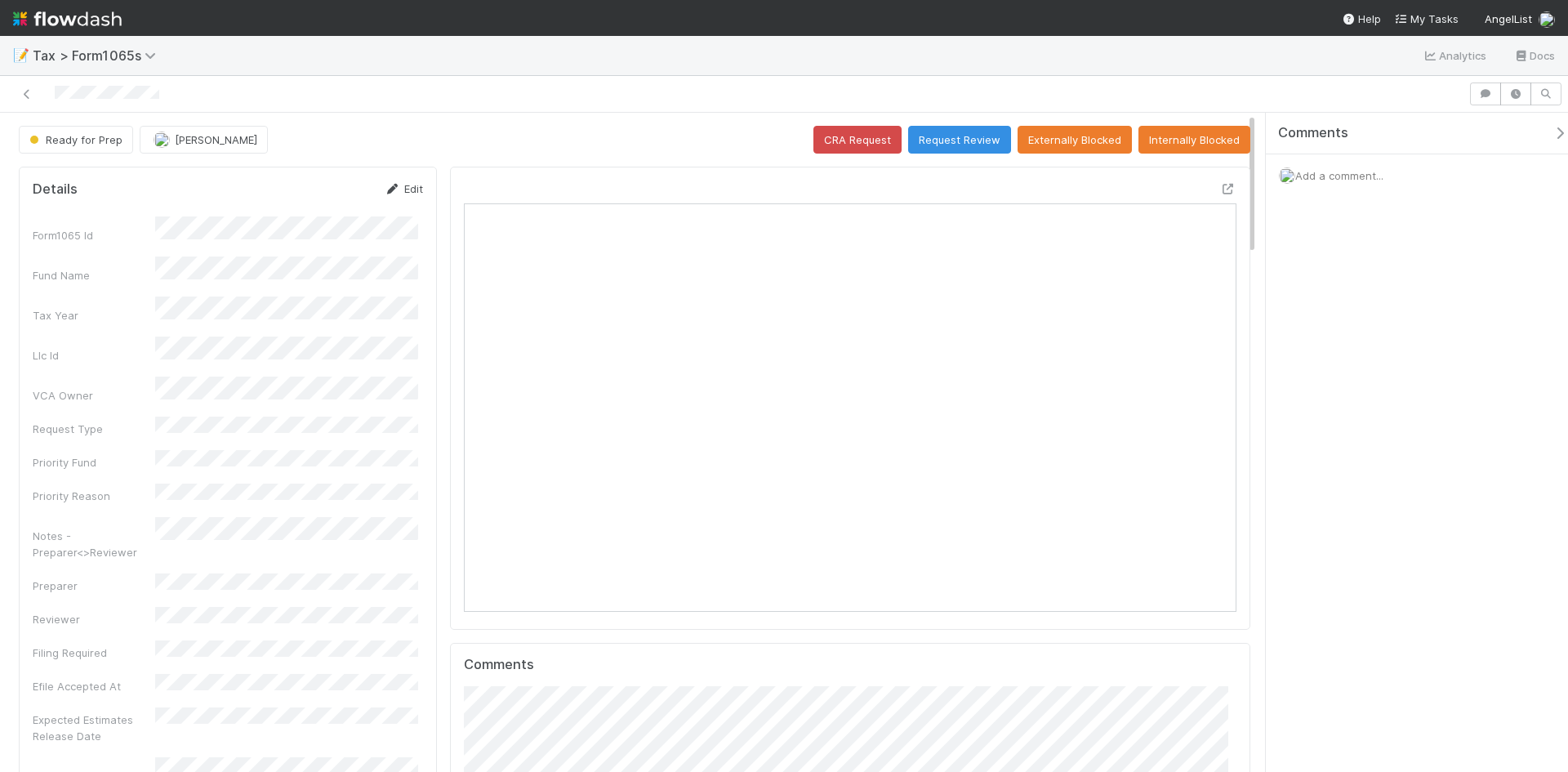
scroll to position [319, 375]
click at [400, 182] on link "Edit" at bounding box center [404, 189] width 38 height 13
click at [108, 571] on div "Notes - Preparer<>Reviewer" at bounding box center [228, 595] width 391 height 48
click at [325, 193] on button "Save" at bounding box center [336, 193] width 47 height 28
click at [938, 140] on button "Request Review" at bounding box center [959, 139] width 102 height 28
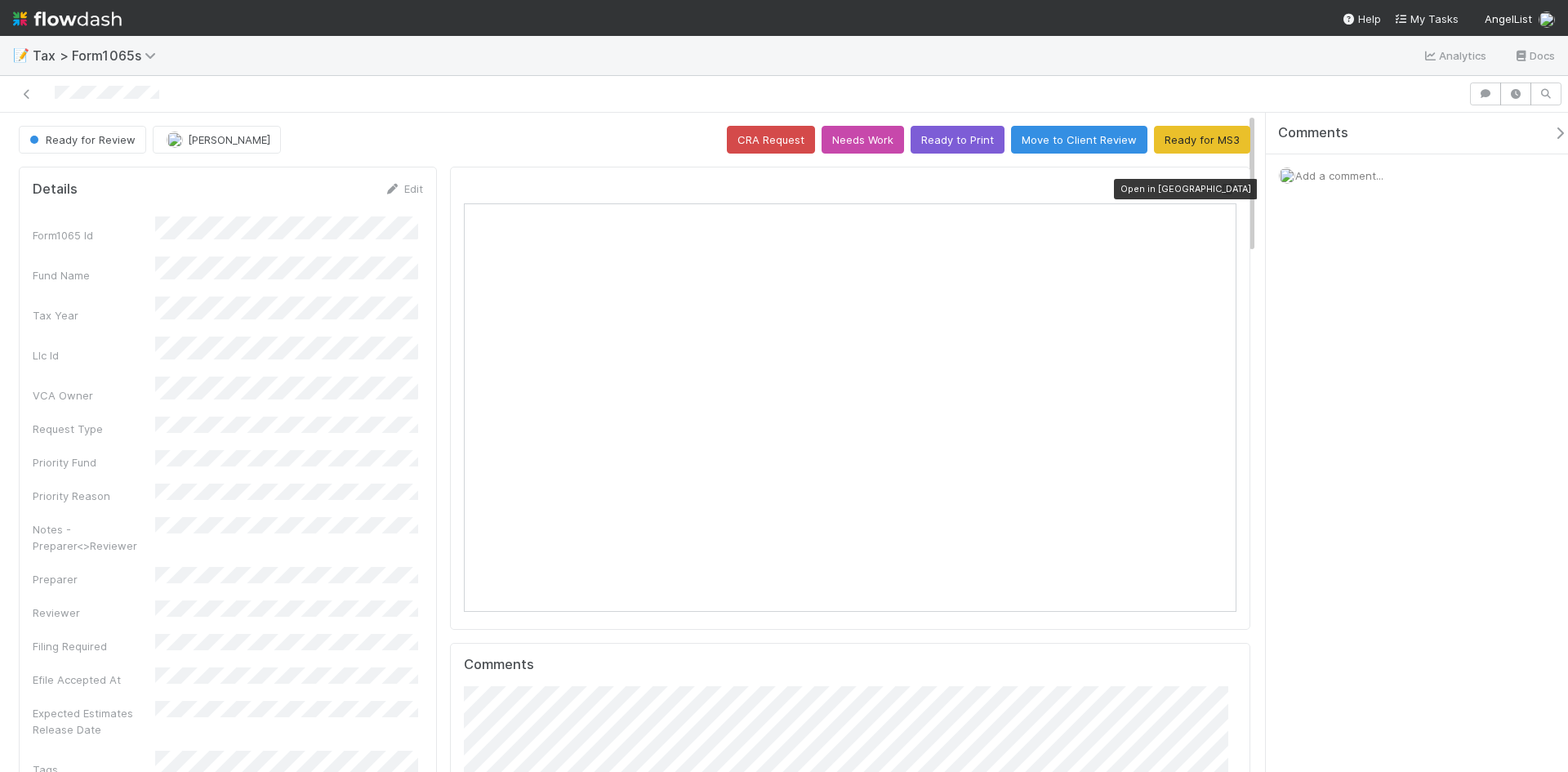
click at [1220, 186] on icon at bounding box center [1228, 189] width 16 height 11
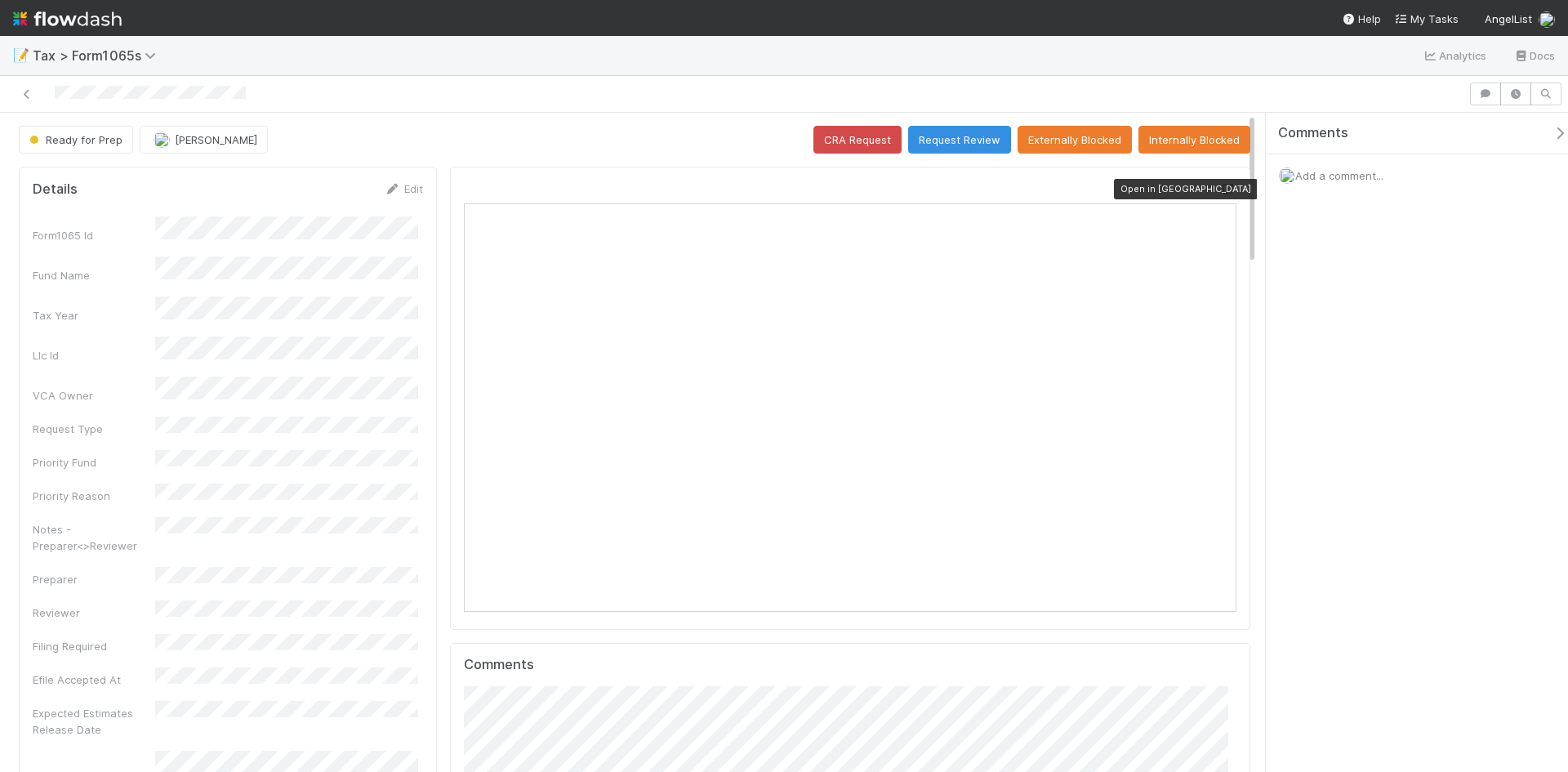
click at [1220, 192] on icon at bounding box center [1228, 189] width 16 height 11
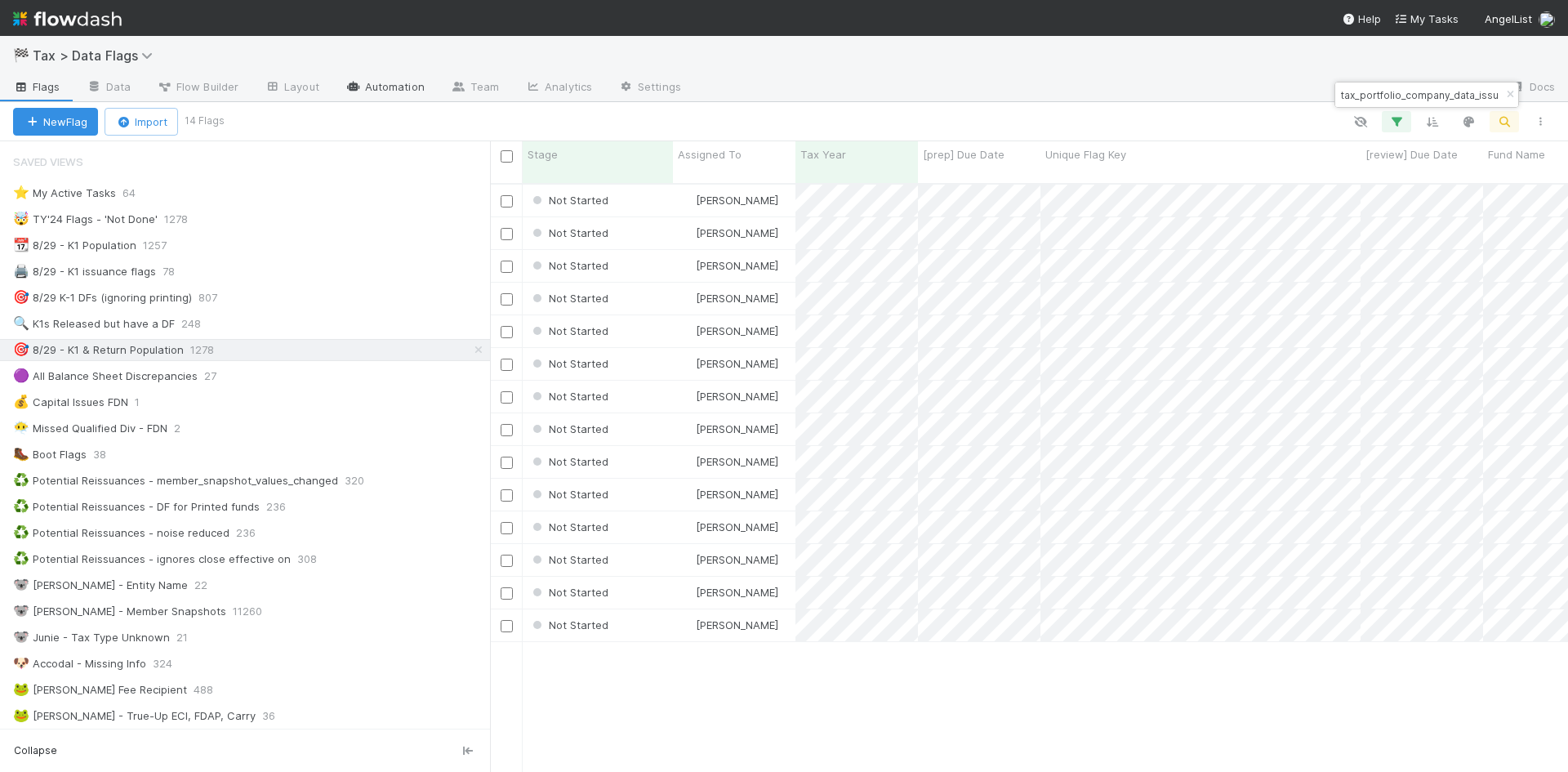
scroll to position [1200, 0]
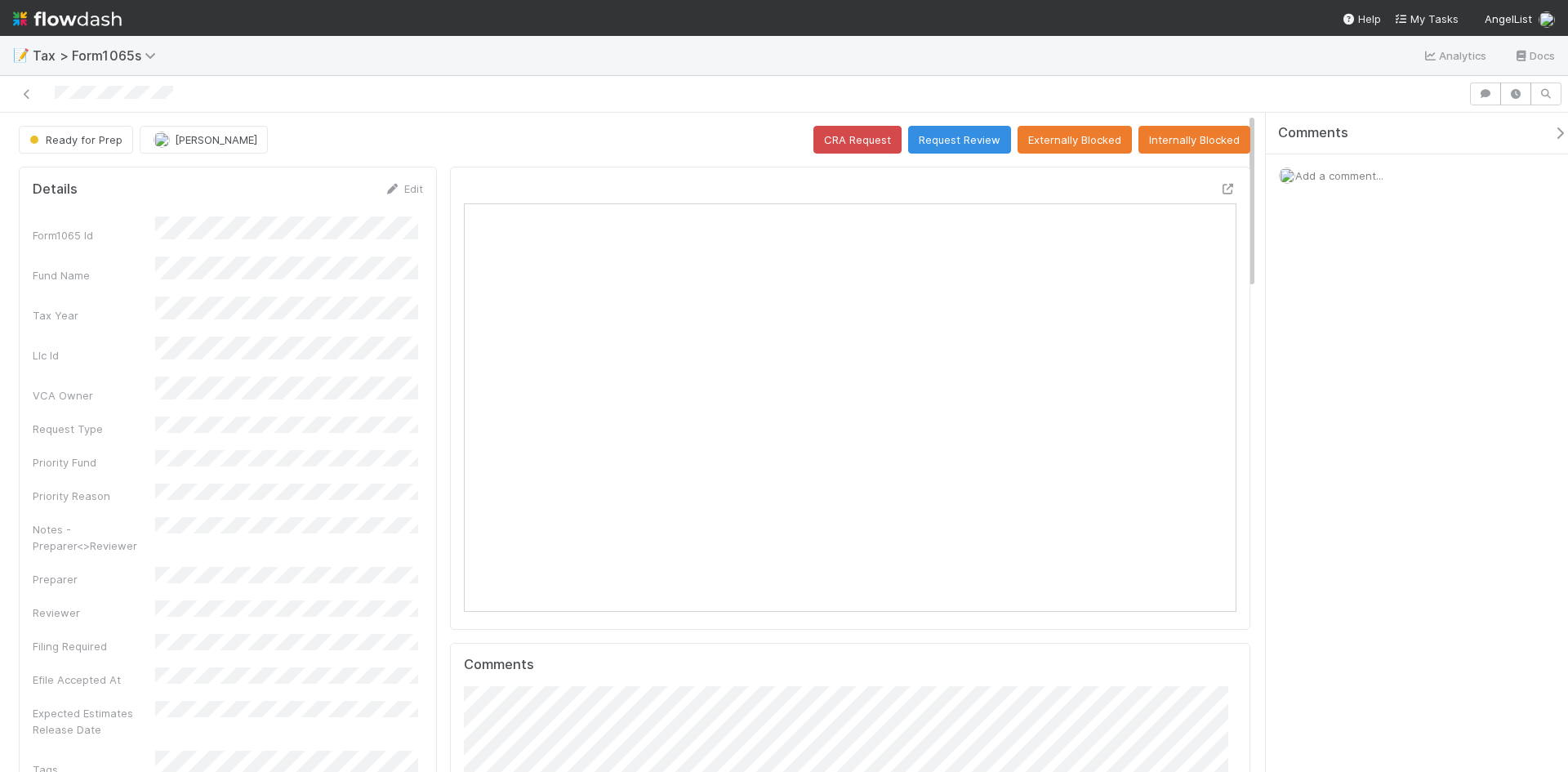
scroll to position [319, 752]
click at [1220, 186] on icon at bounding box center [1228, 189] width 16 height 11
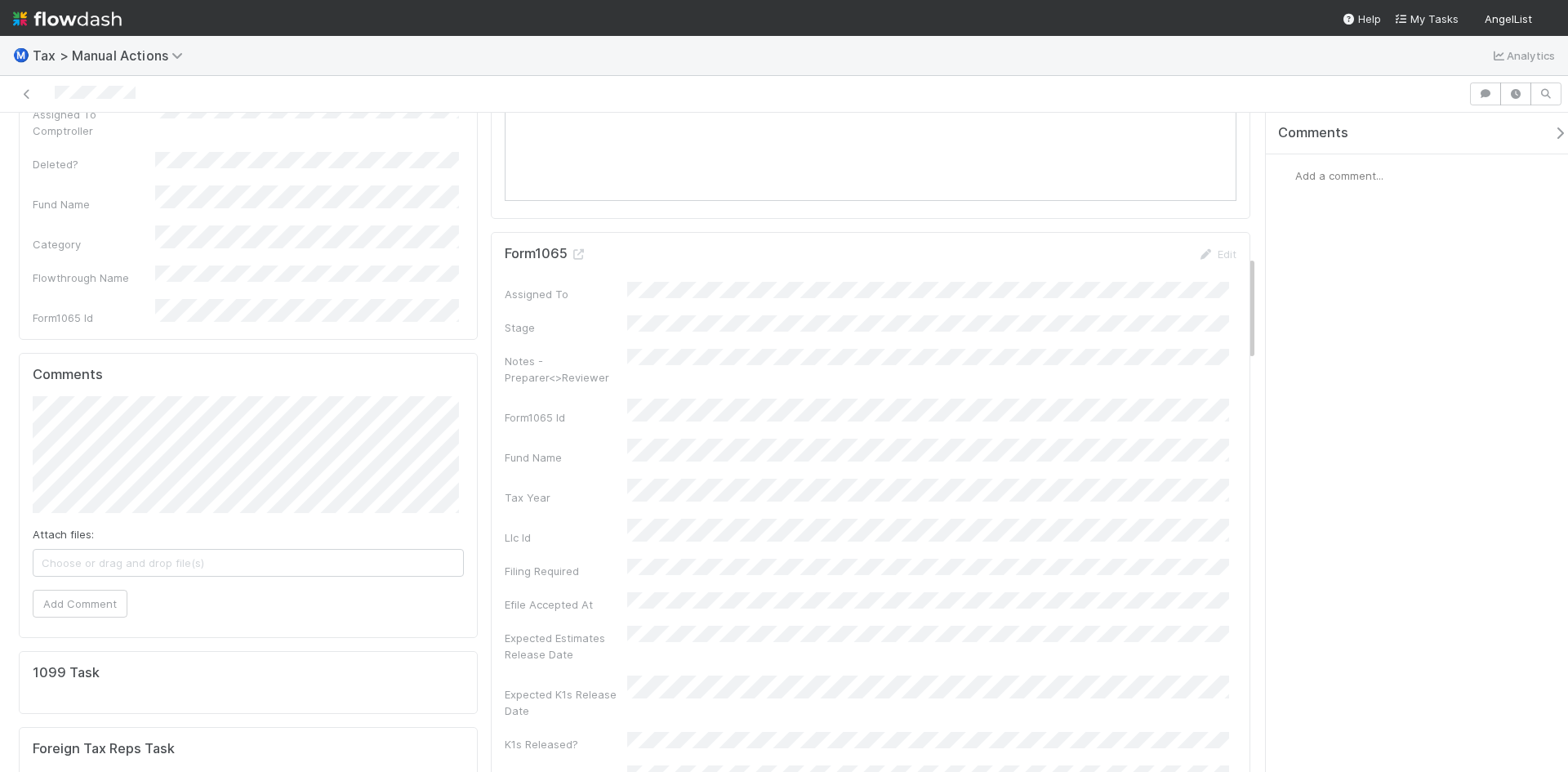
scroll to position [735, 0]
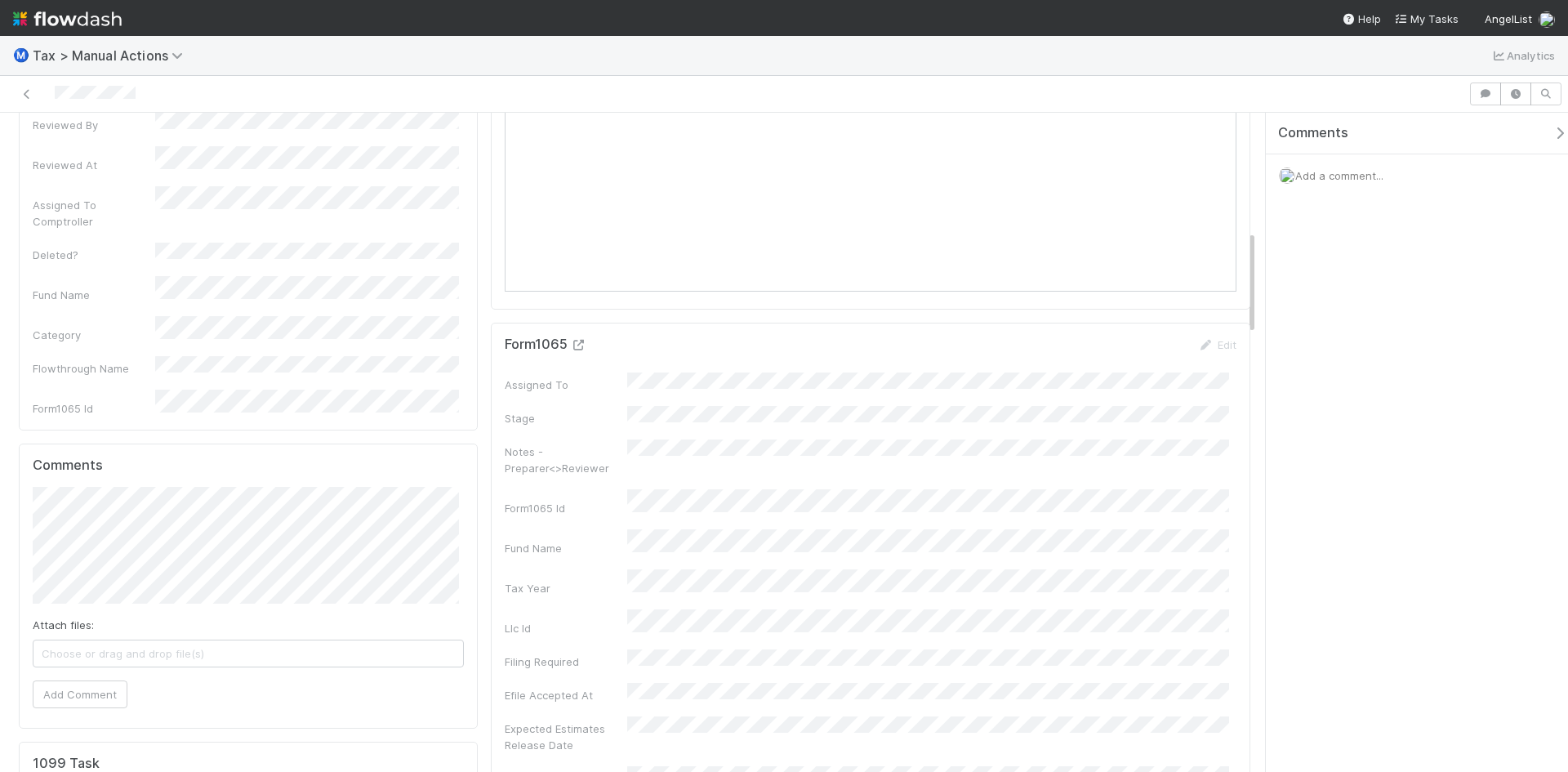
click at [580, 345] on icon at bounding box center [579, 345] width 16 height 11
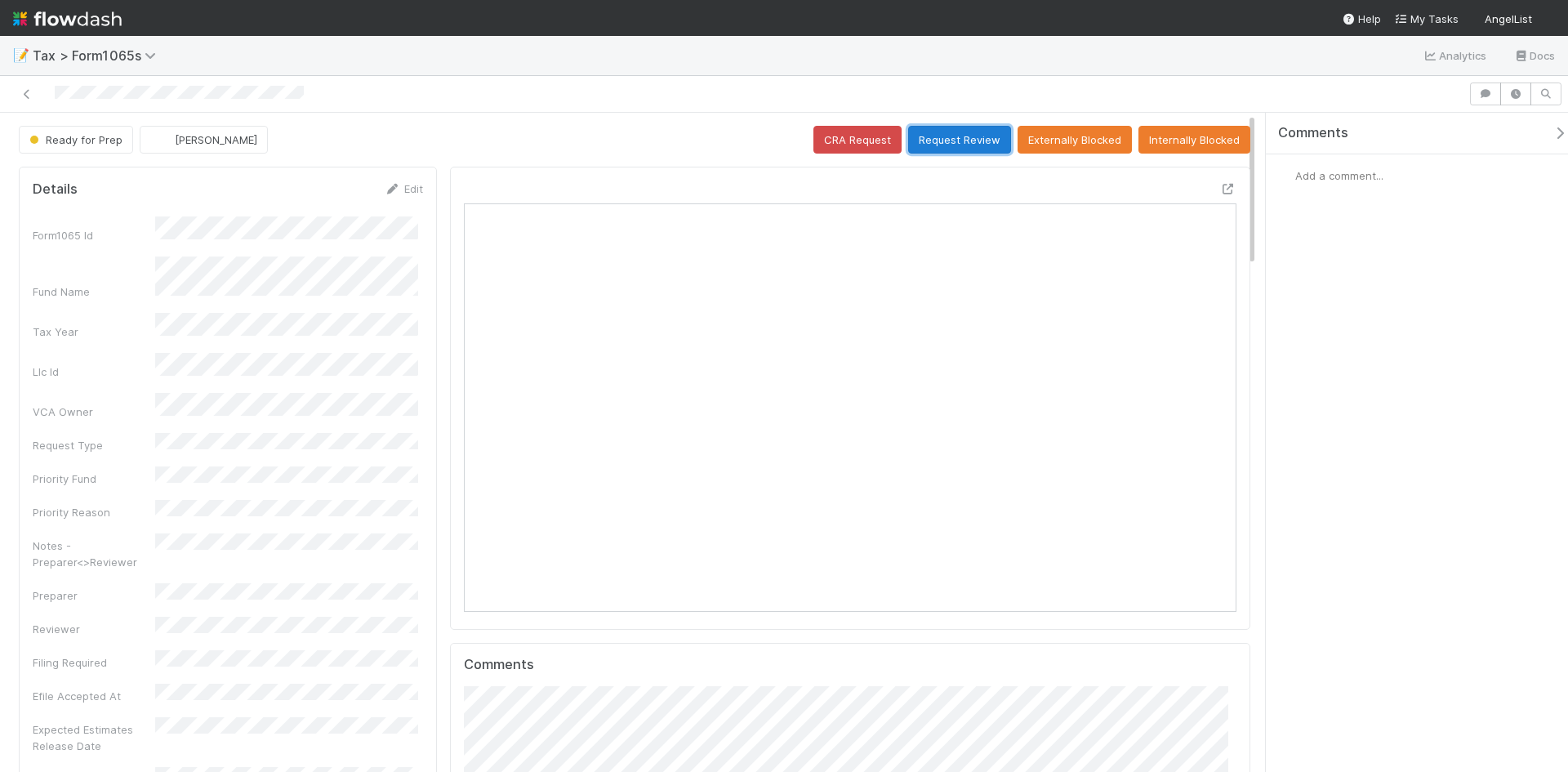
click at [923, 134] on button "Request Review" at bounding box center [959, 139] width 102 height 28
click at [1220, 185] on icon at bounding box center [1228, 189] width 16 height 11
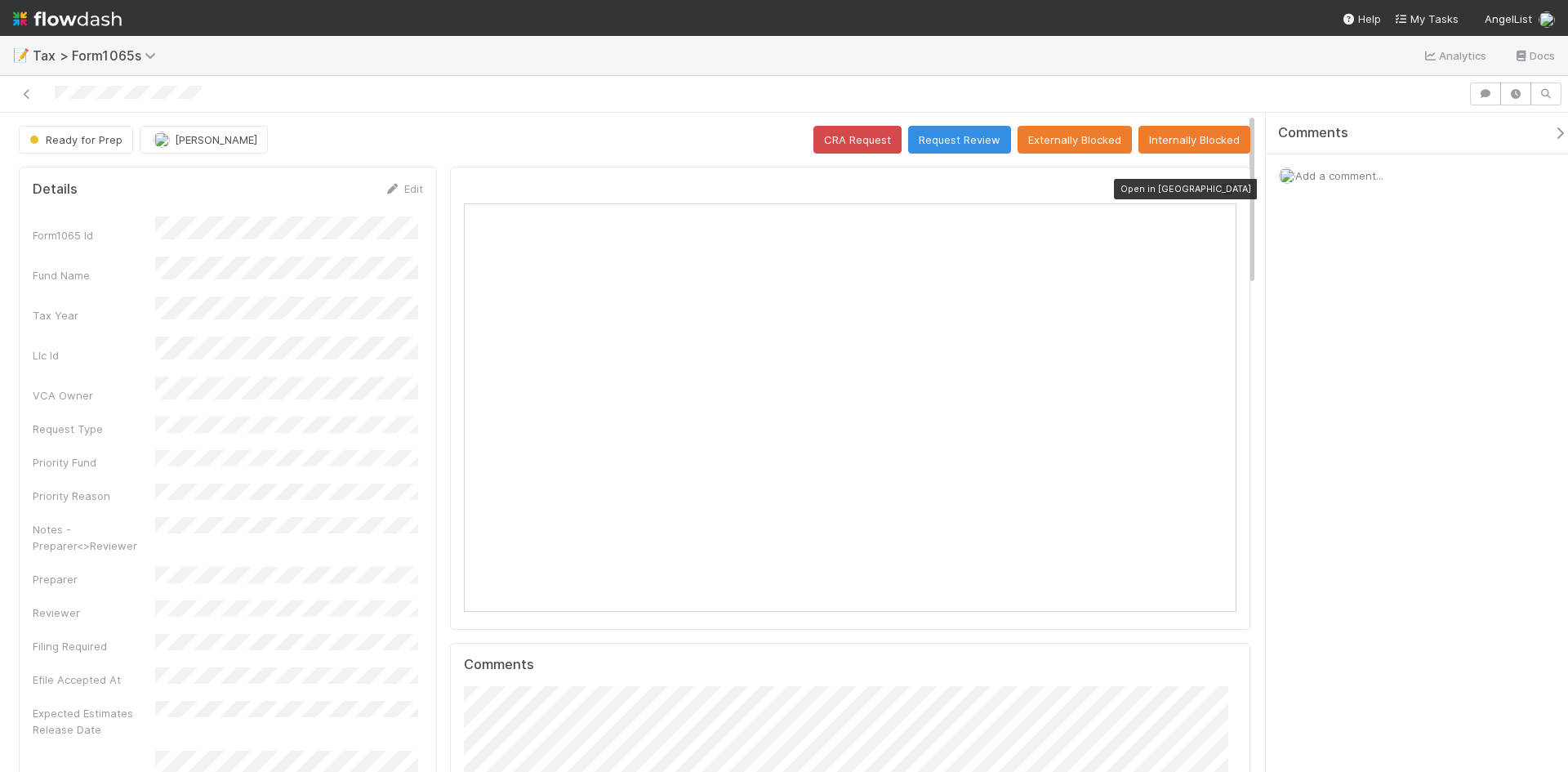
click at [1220, 187] on icon at bounding box center [1228, 189] width 16 height 11
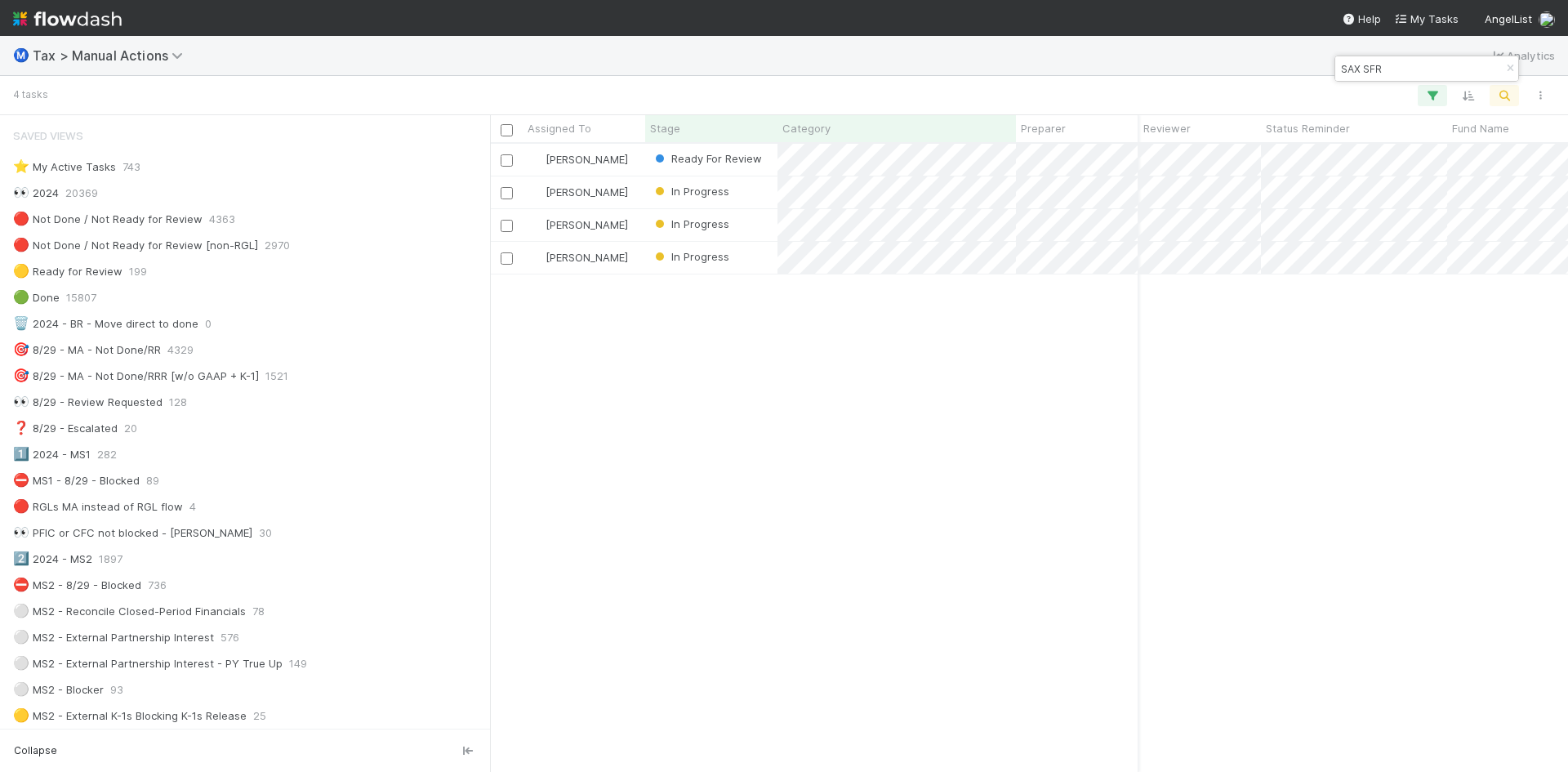
scroll to position [1478, 0]
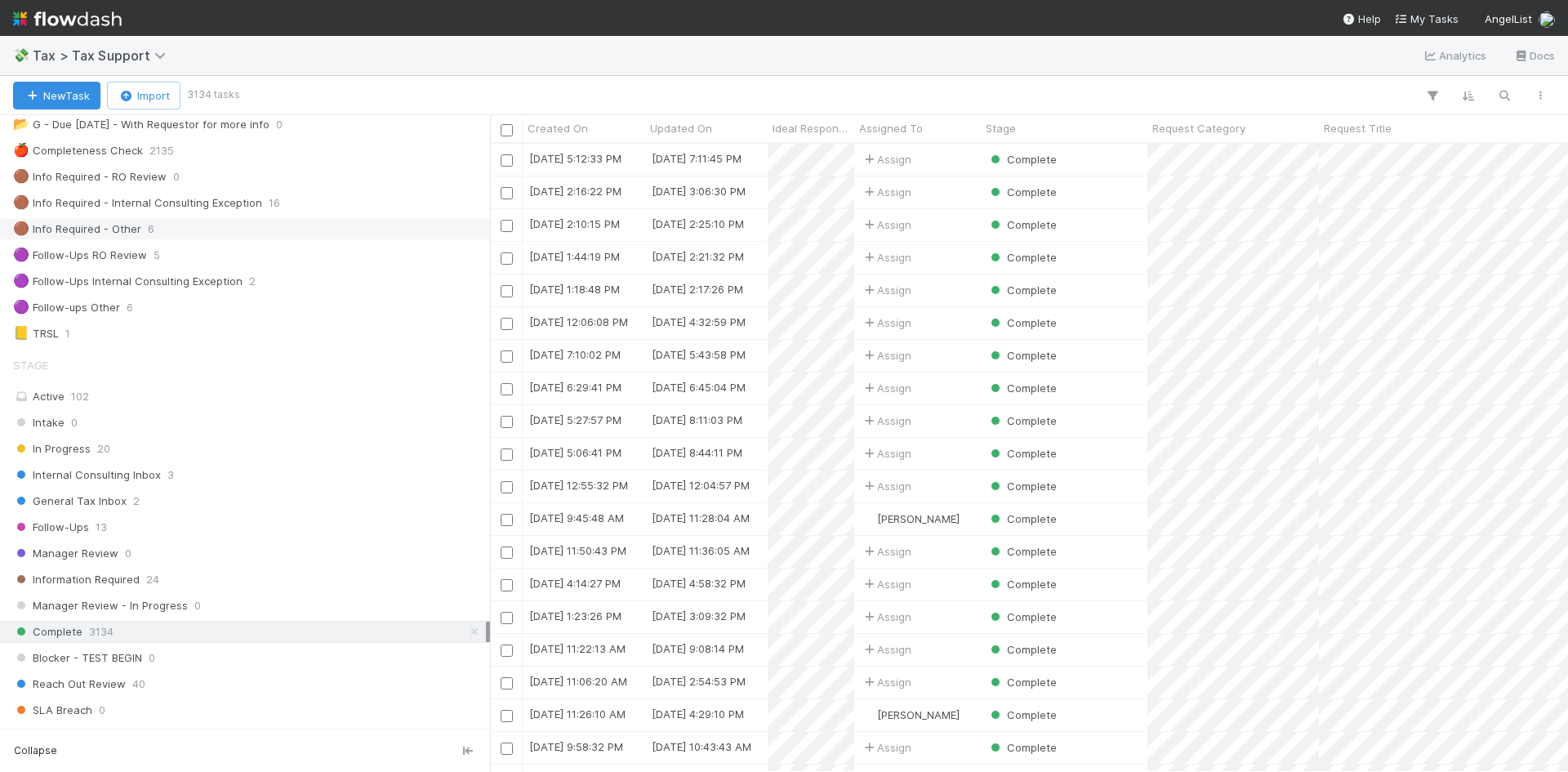
scroll to position [327, 0]
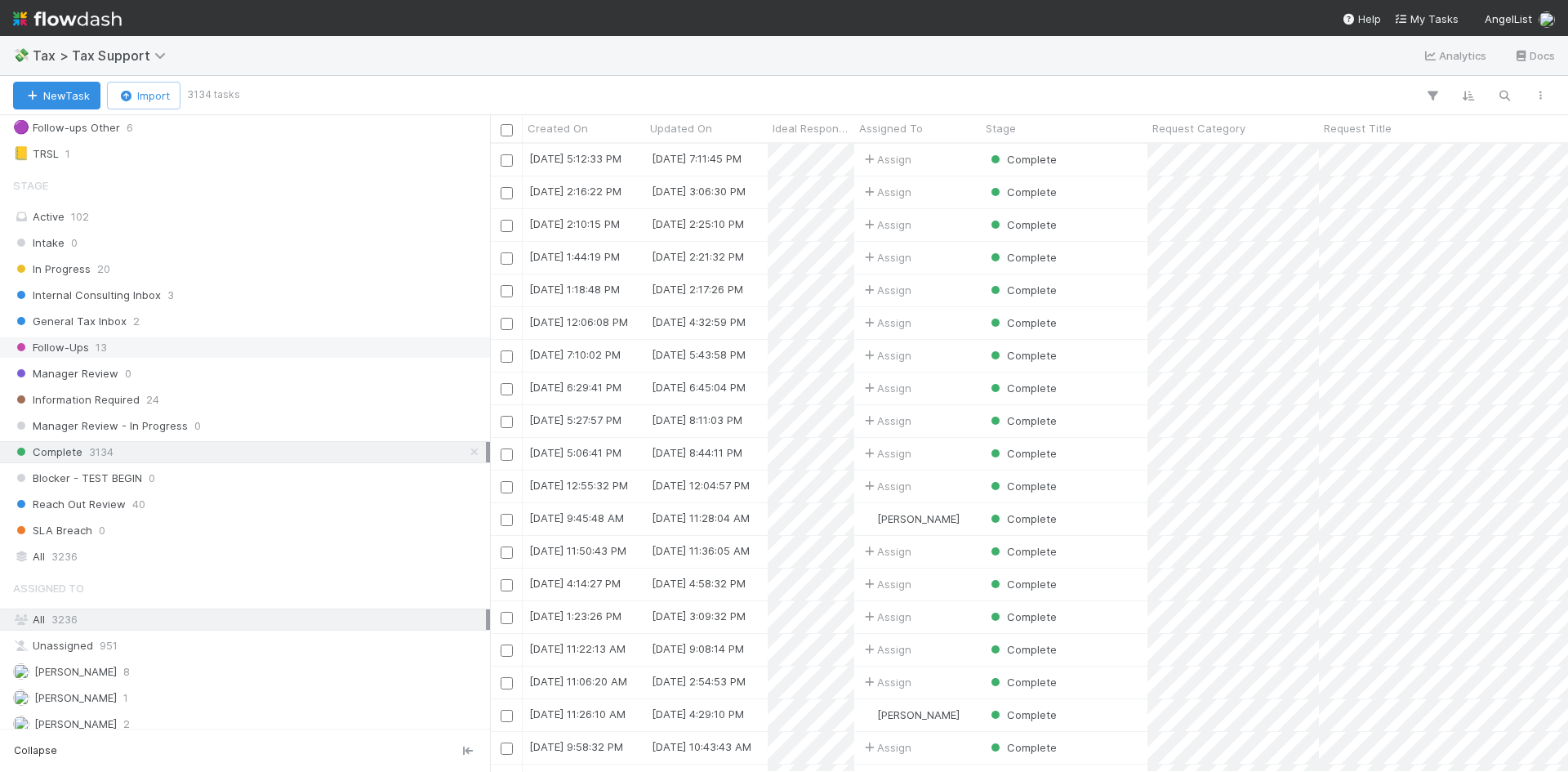
click at [86, 352] on span "Follow-Ups" at bounding box center [51, 347] width 76 height 20
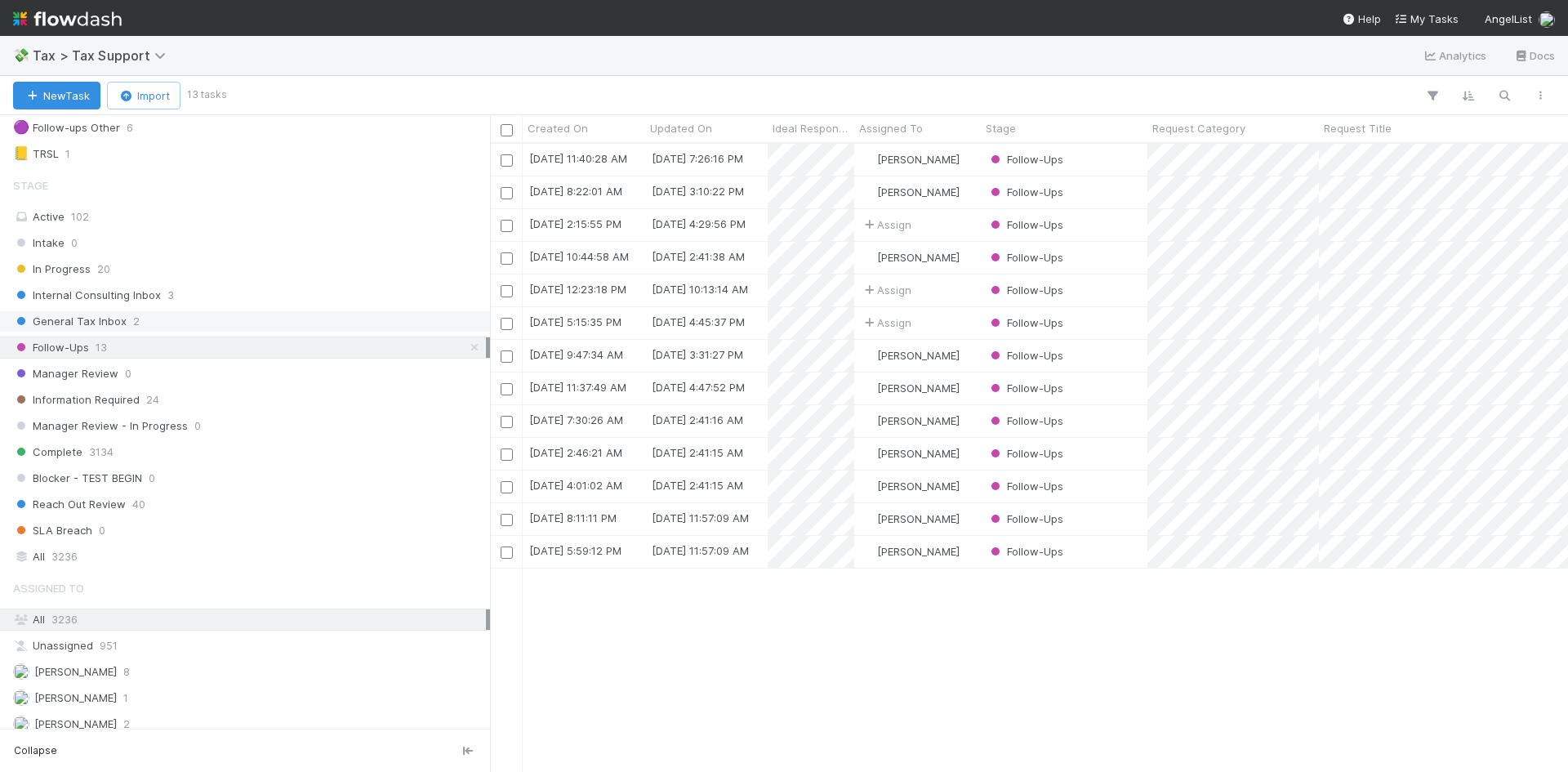
scroll to position [616, 1066]
click at [113, 321] on span "General Tax Inbox" at bounding box center [70, 321] width 114 height 20
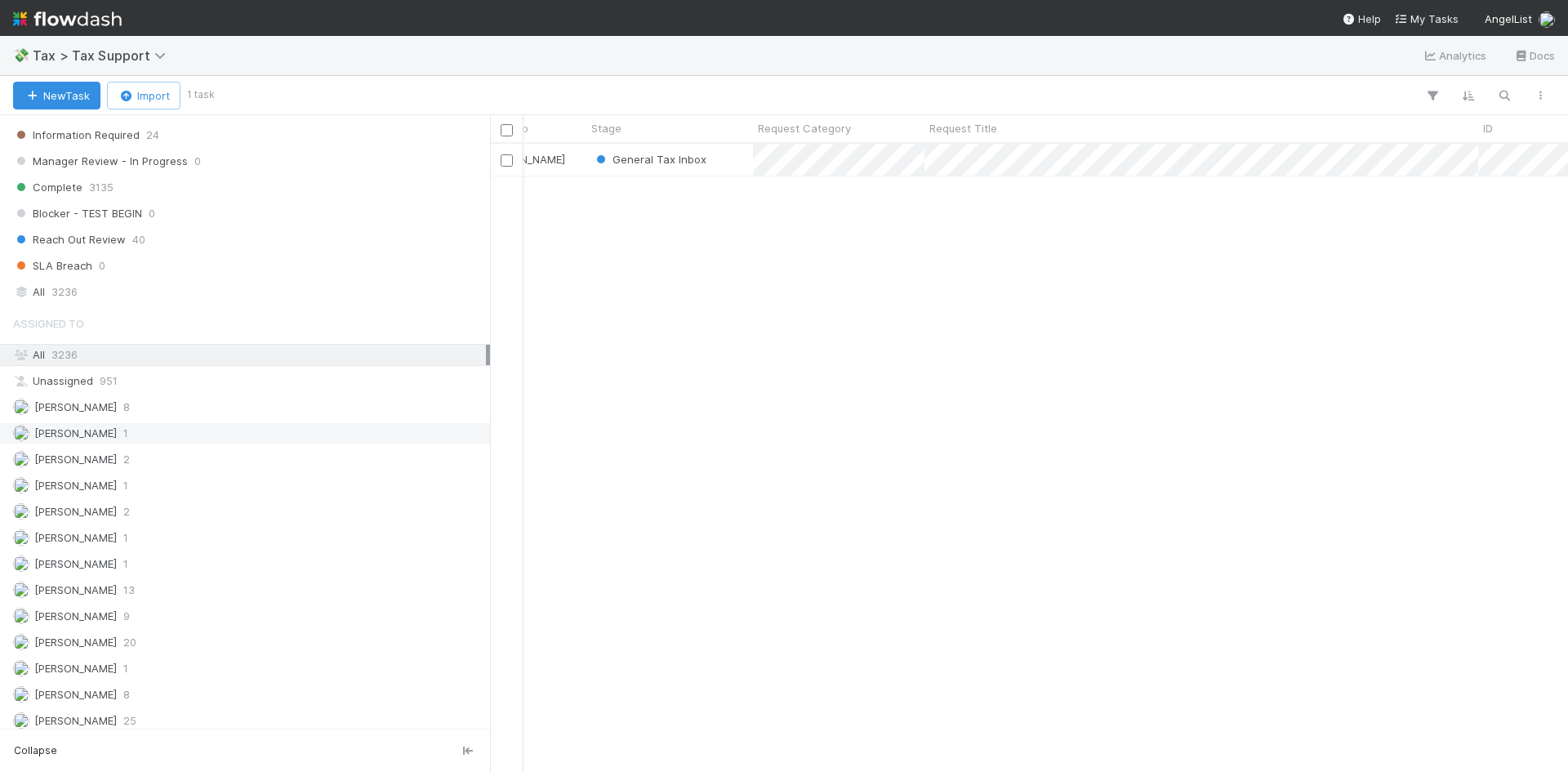
scroll to position [327, 0]
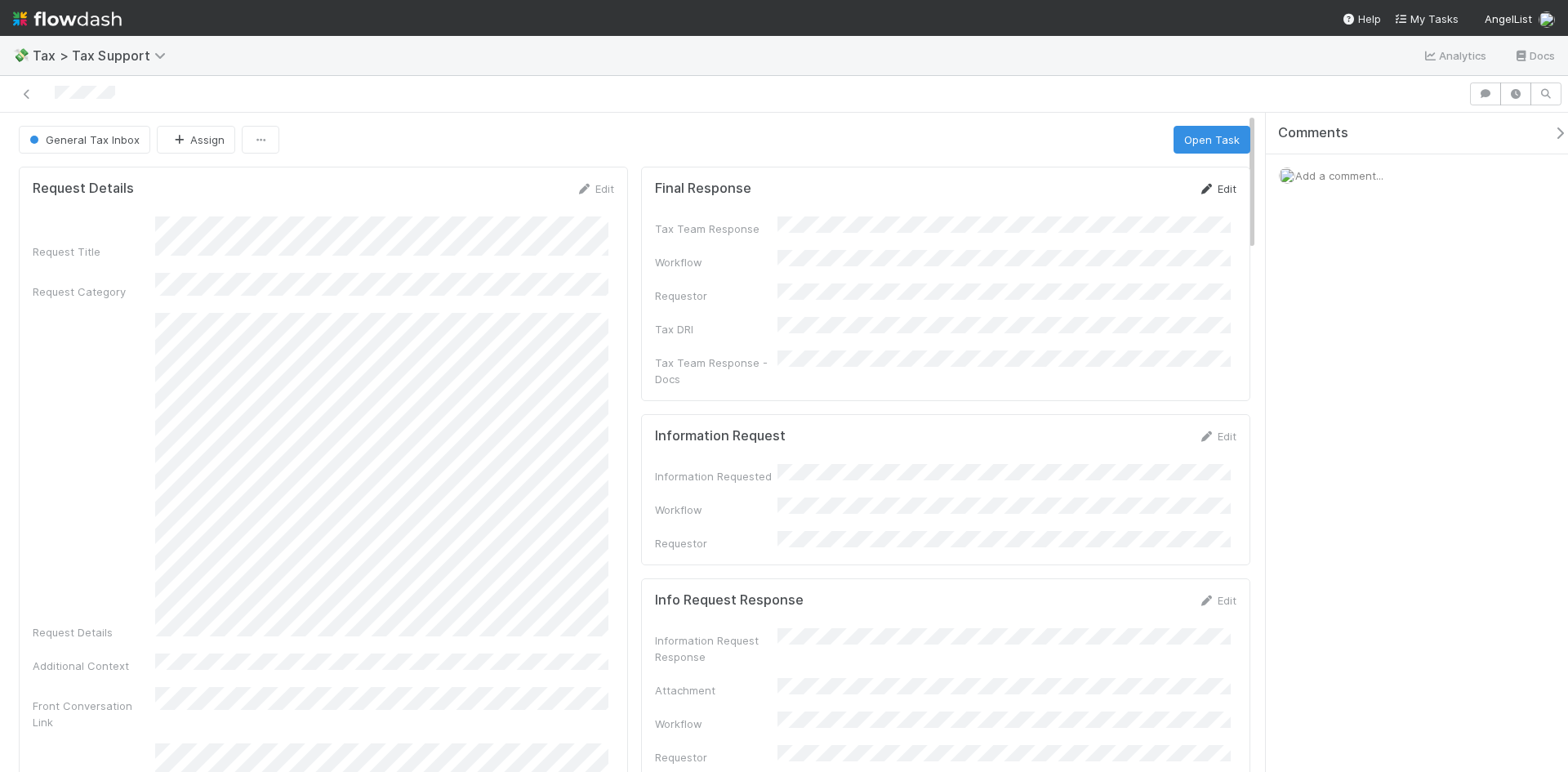
click at [1212, 189] on link "Edit" at bounding box center [1217, 189] width 38 height 13
click at [1026, 226] on form "Final Response Save Cancel Tax Team Response Workflow Requestor * Tax DRI Tax T…" at bounding box center [945, 333] width 581 height 307
click at [1136, 193] on button "Save" at bounding box center [1149, 193] width 47 height 28
click at [1187, 143] on button "Open Task" at bounding box center [1212, 139] width 77 height 28
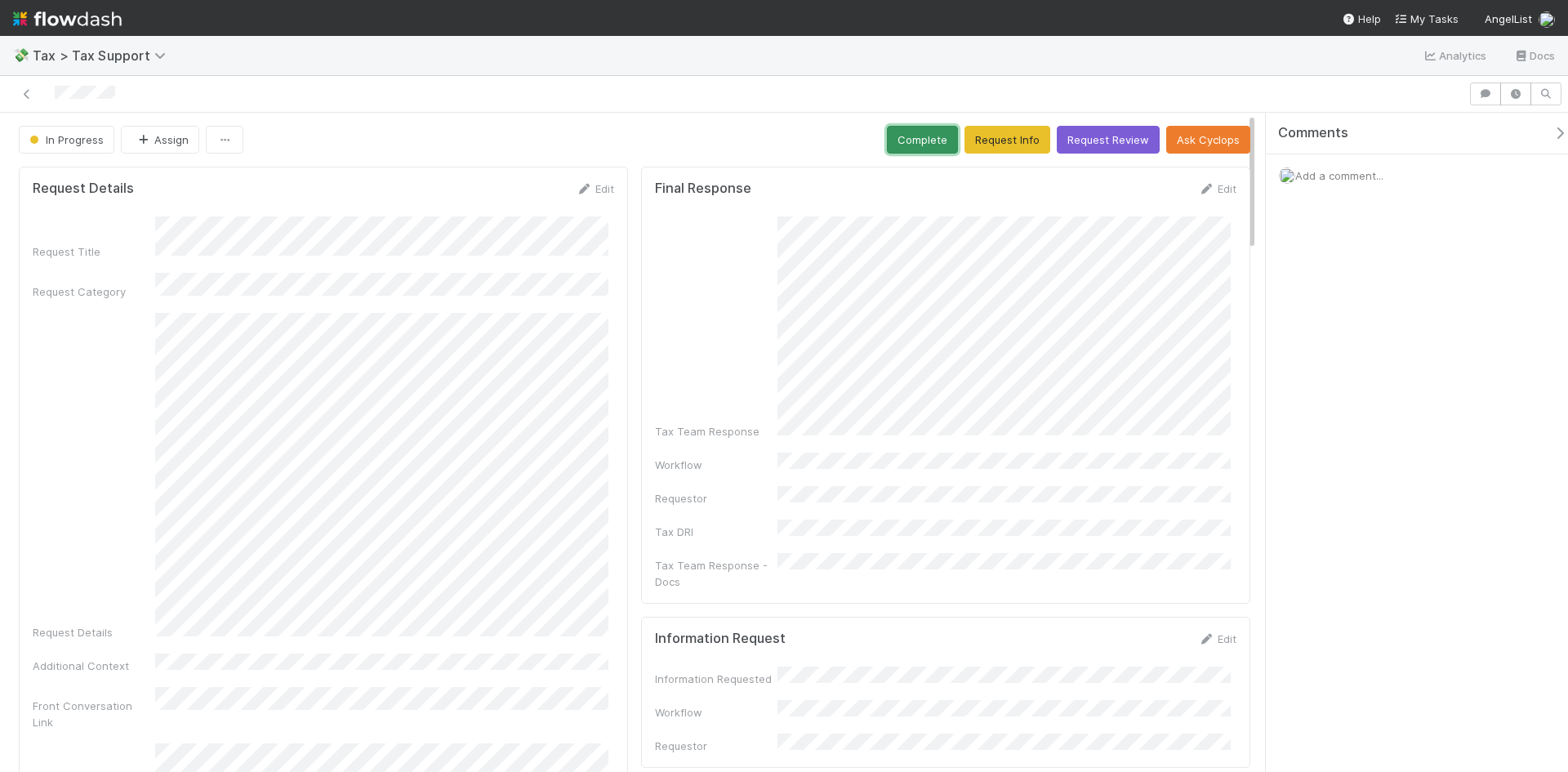
click at [917, 136] on button "Complete" at bounding box center [922, 139] width 71 height 28
